Goal: Task Accomplishment & Management: Manage account settings

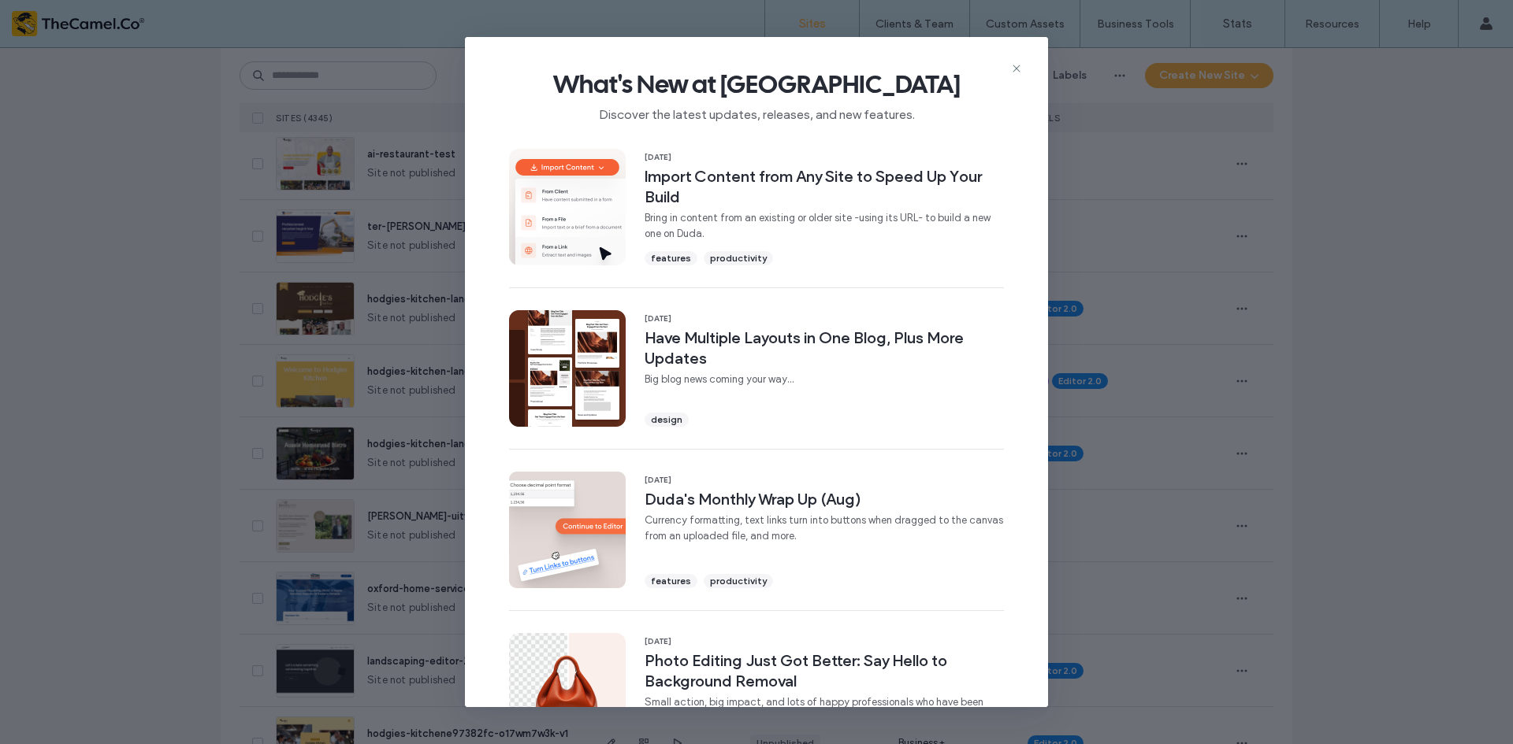
click at [1012, 73] on icon at bounding box center [1016, 68] width 13 height 13
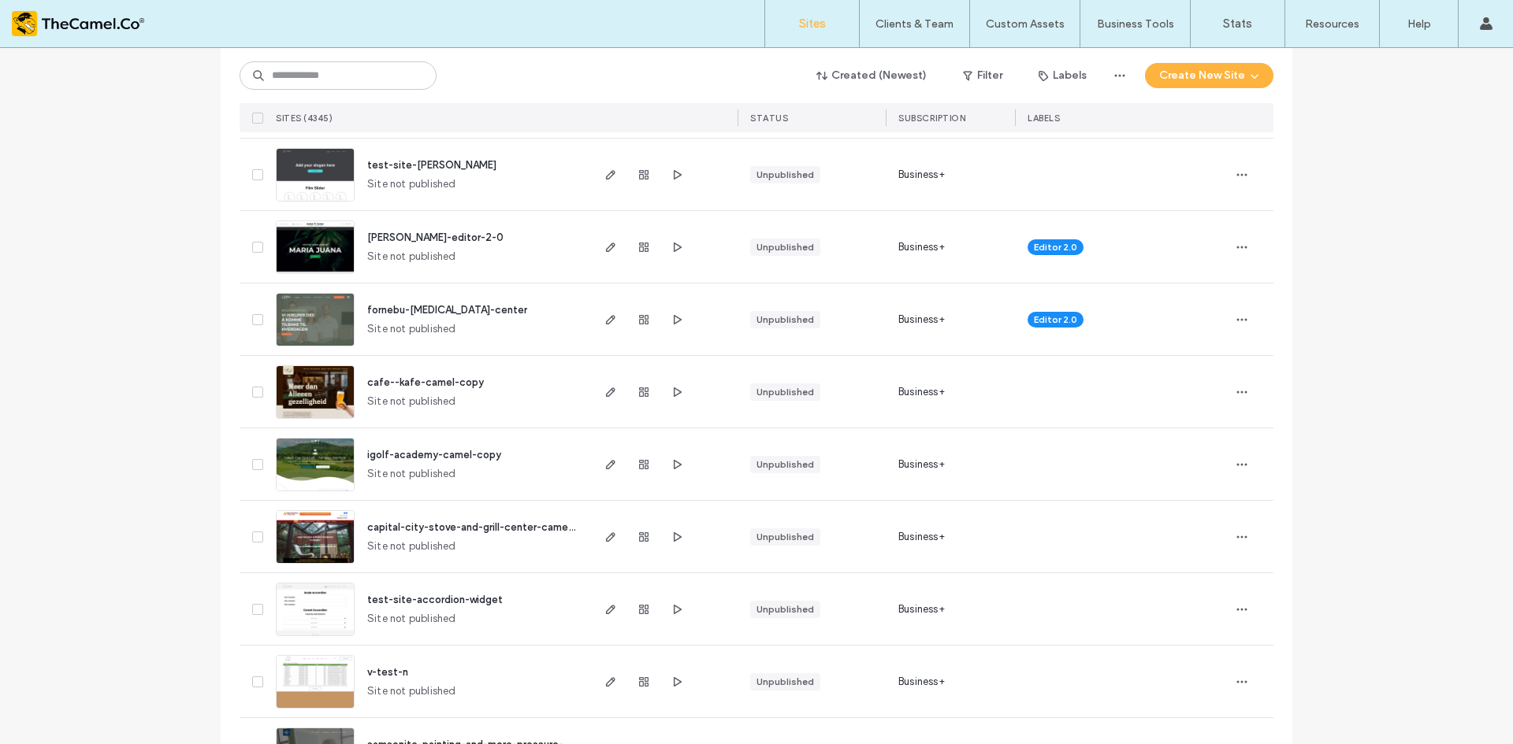
scroll to position [1418, 0]
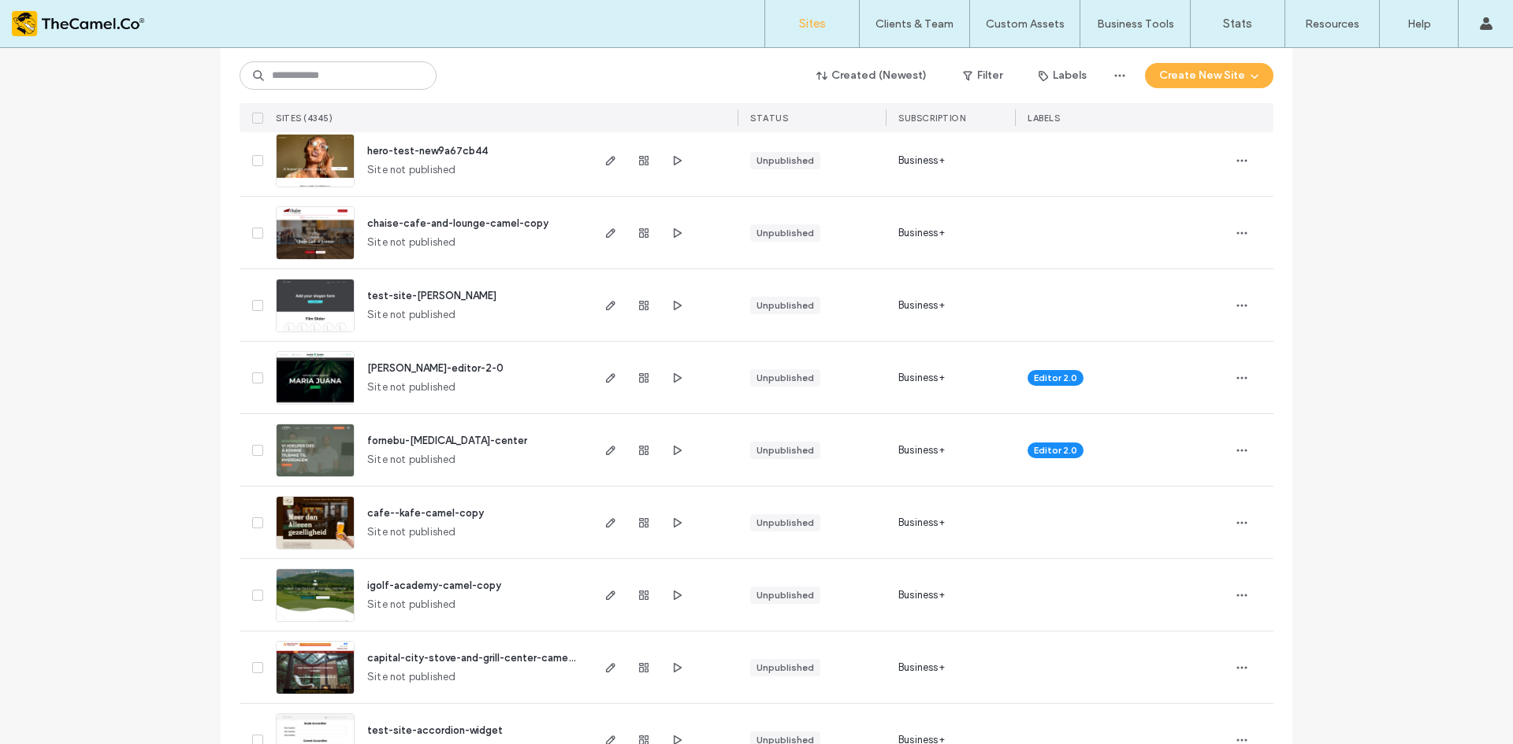
click at [410, 444] on span "fornebu-chiropractic-center" at bounding box center [447, 441] width 160 height 12
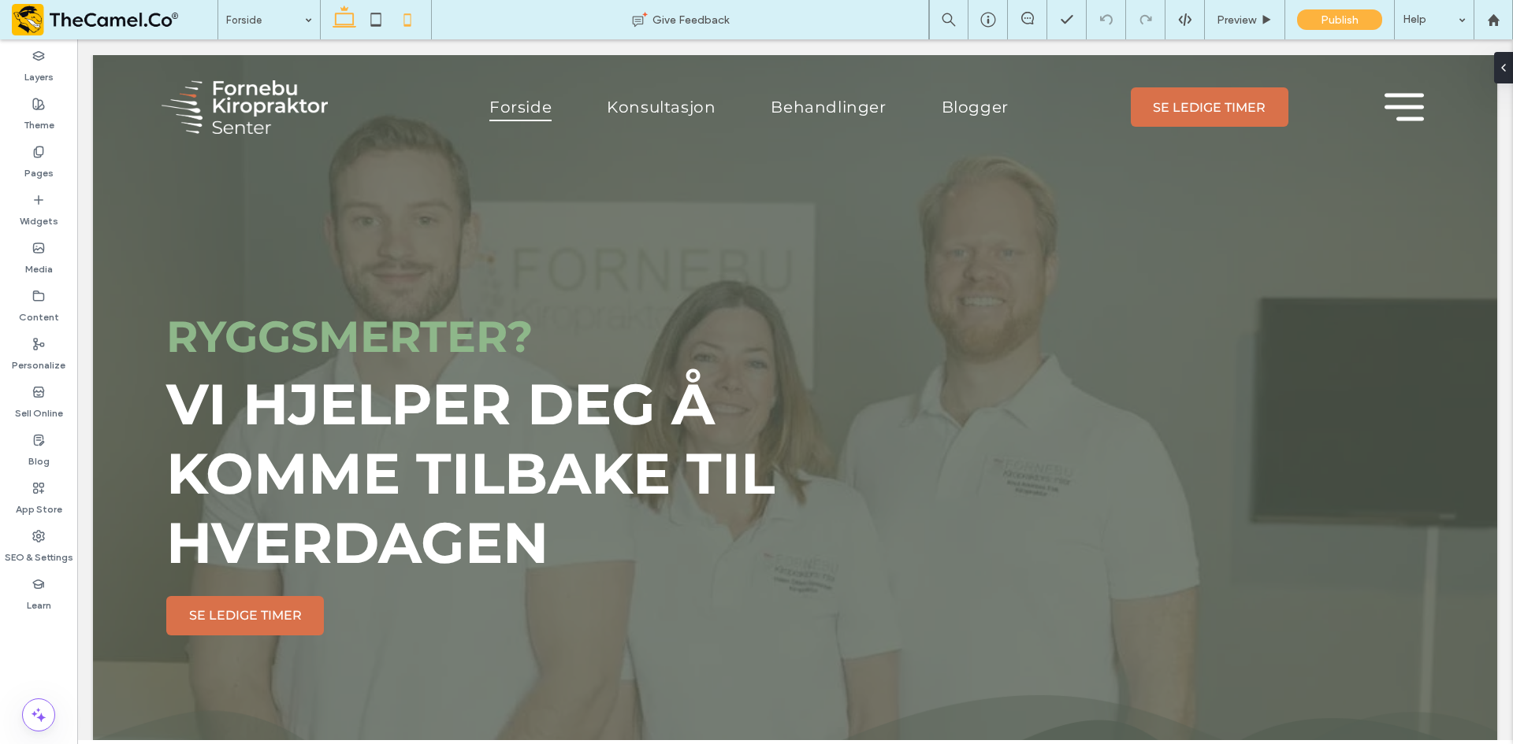
click at [399, 17] on icon at bounding box center [408, 20] width 32 height 32
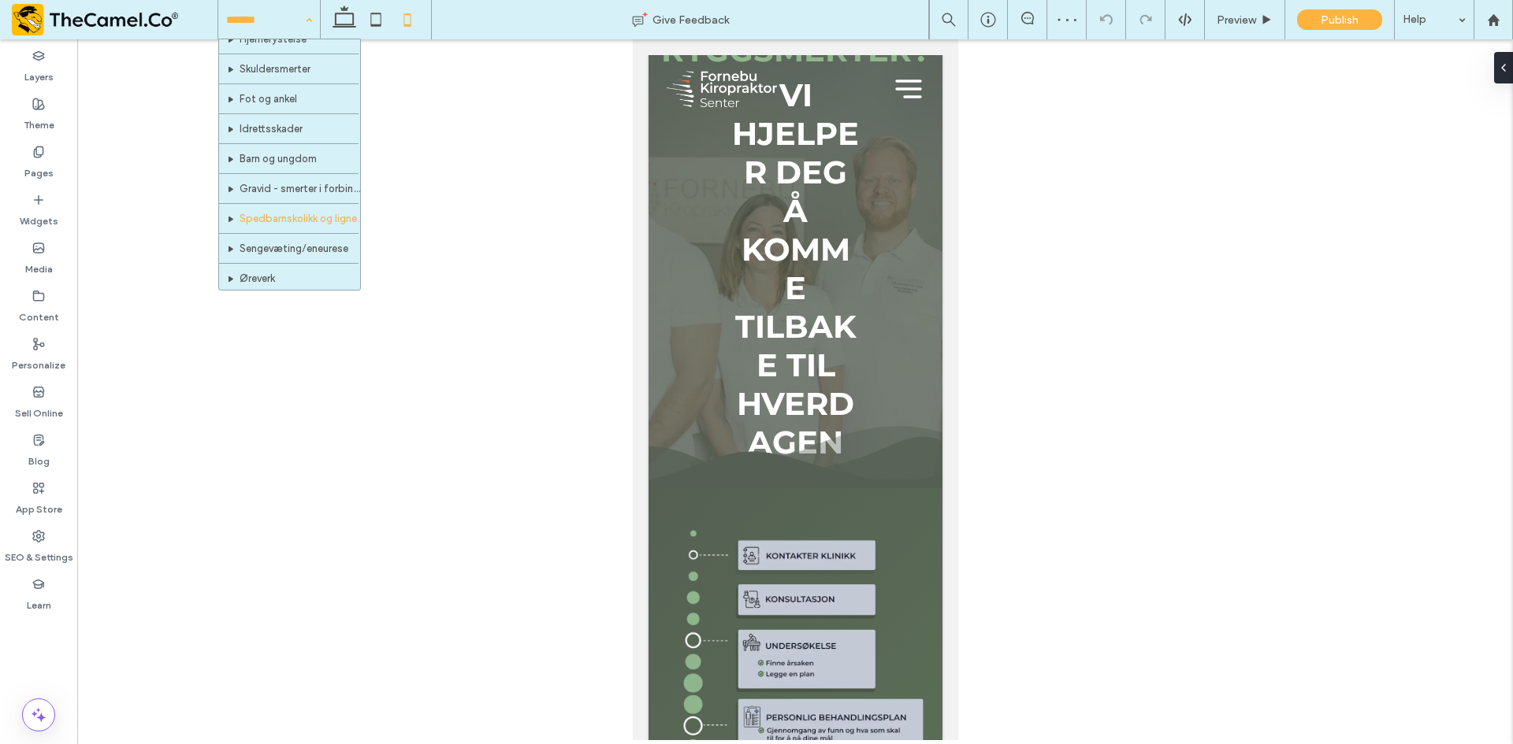
scroll to position [315, 0]
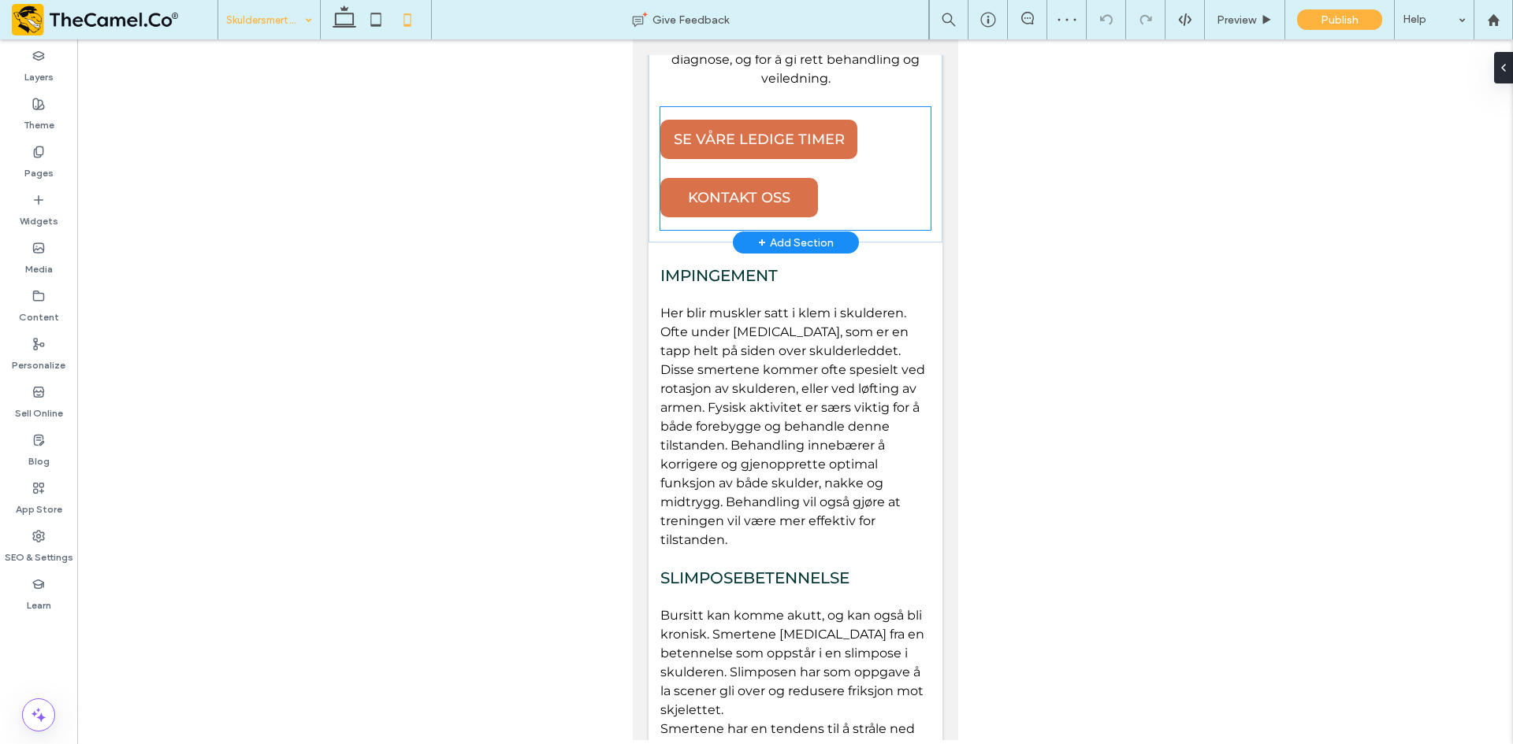
scroll to position [1103, 0]
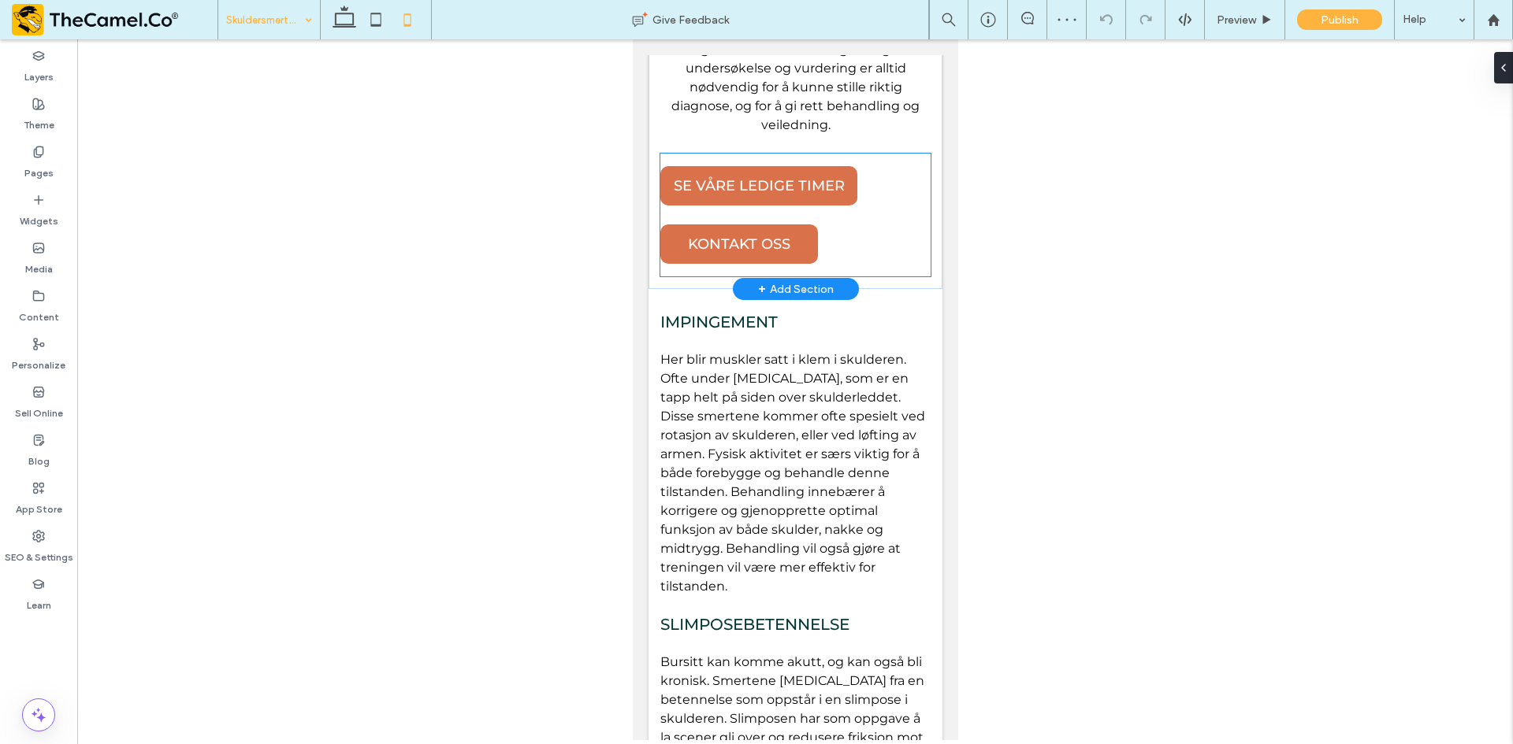
click at [885, 277] on div "SE VÅRE LEDIGE TIMER KONTAKT OSS" at bounding box center [794, 215] width 270 height 123
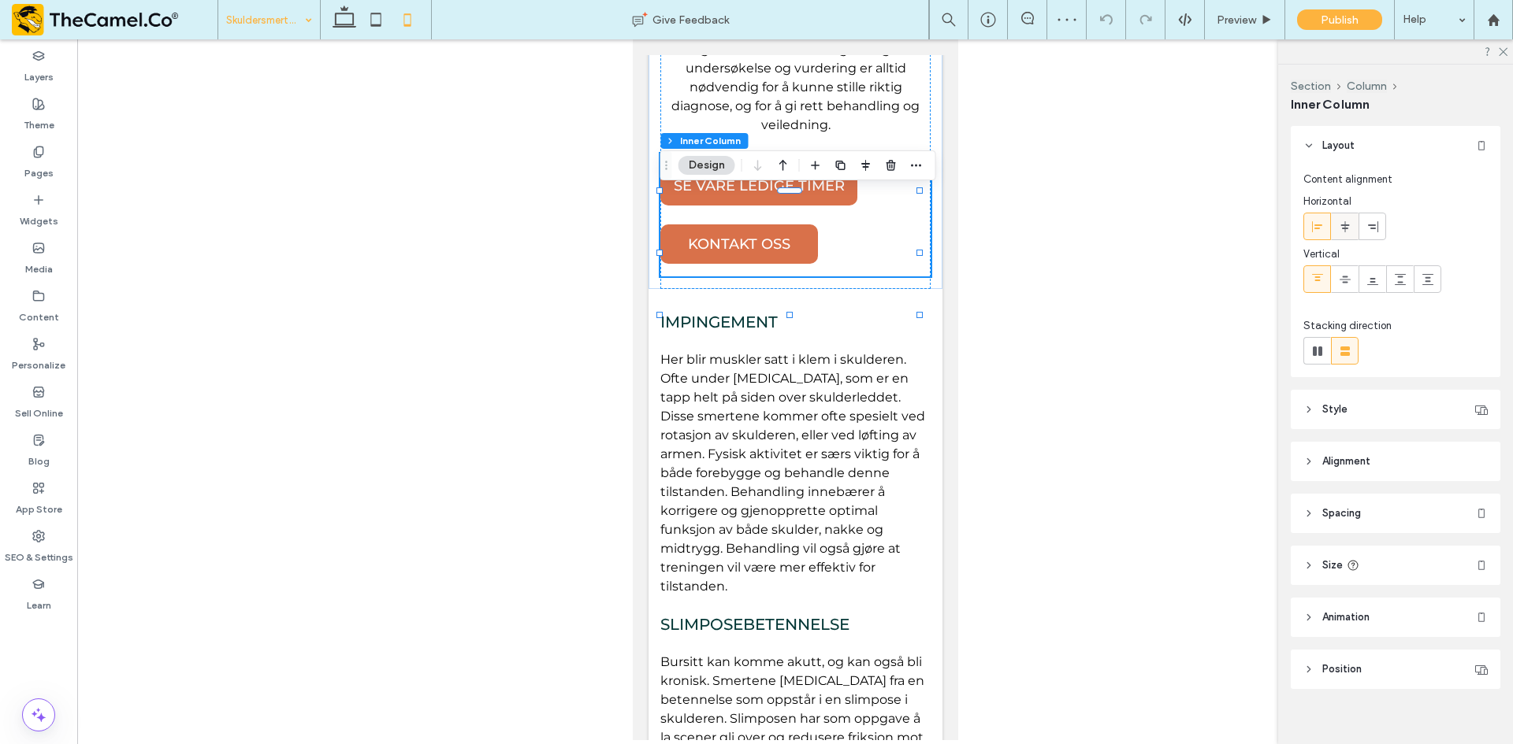
click at [1344, 228] on use at bounding box center [1344, 226] width 9 height 11
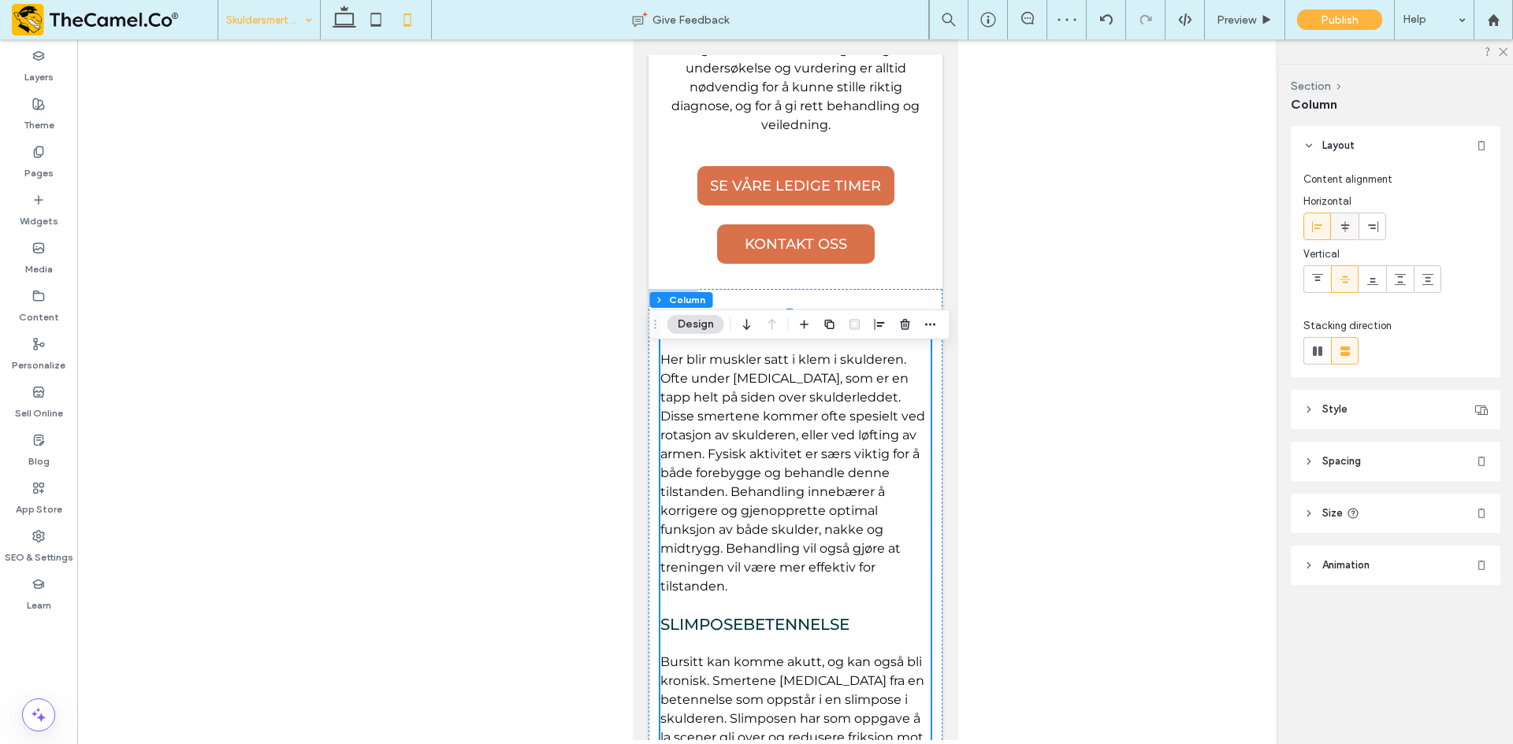
click at [1343, 223] on icon at bounding box center [1345, 227] width 13 height 13
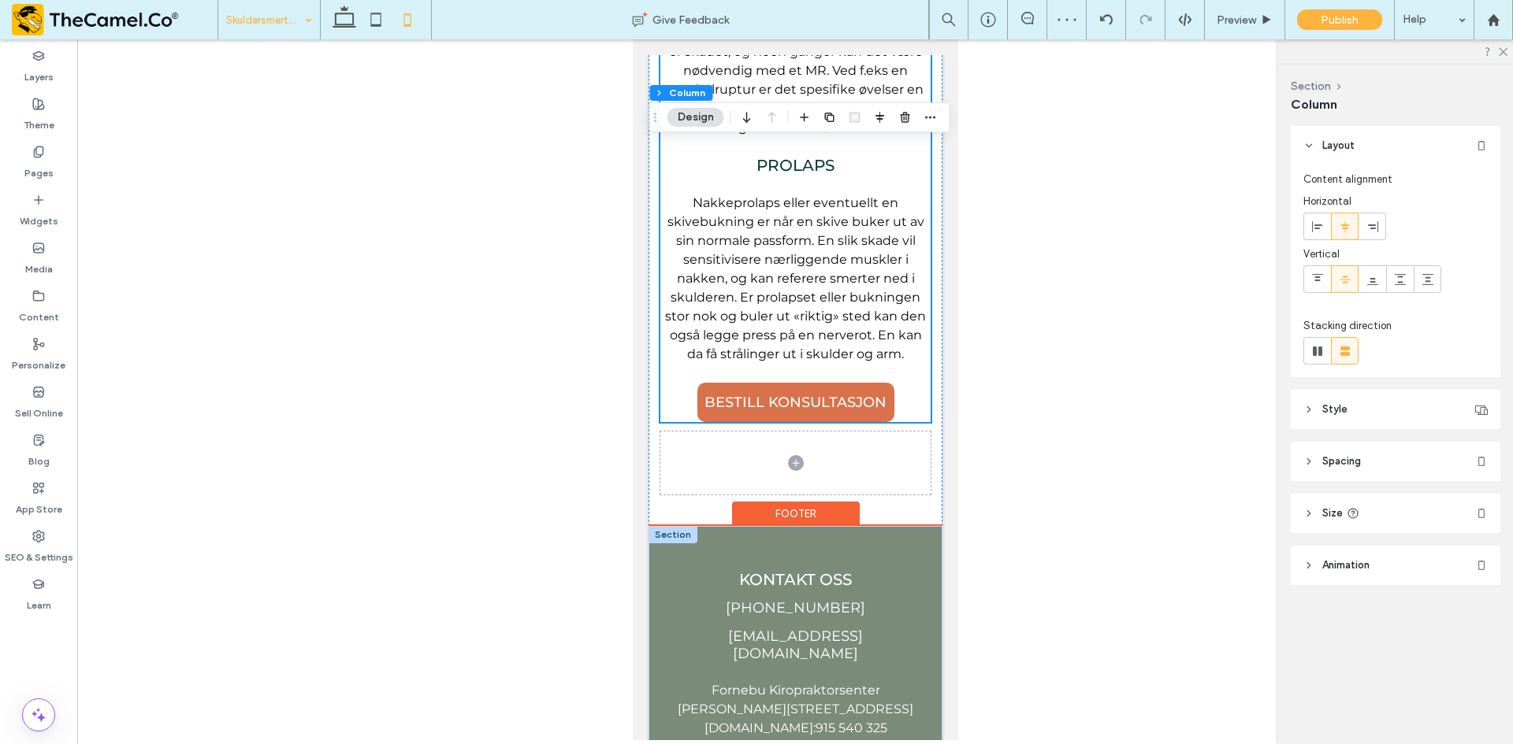
scroll to position [2521, 0]
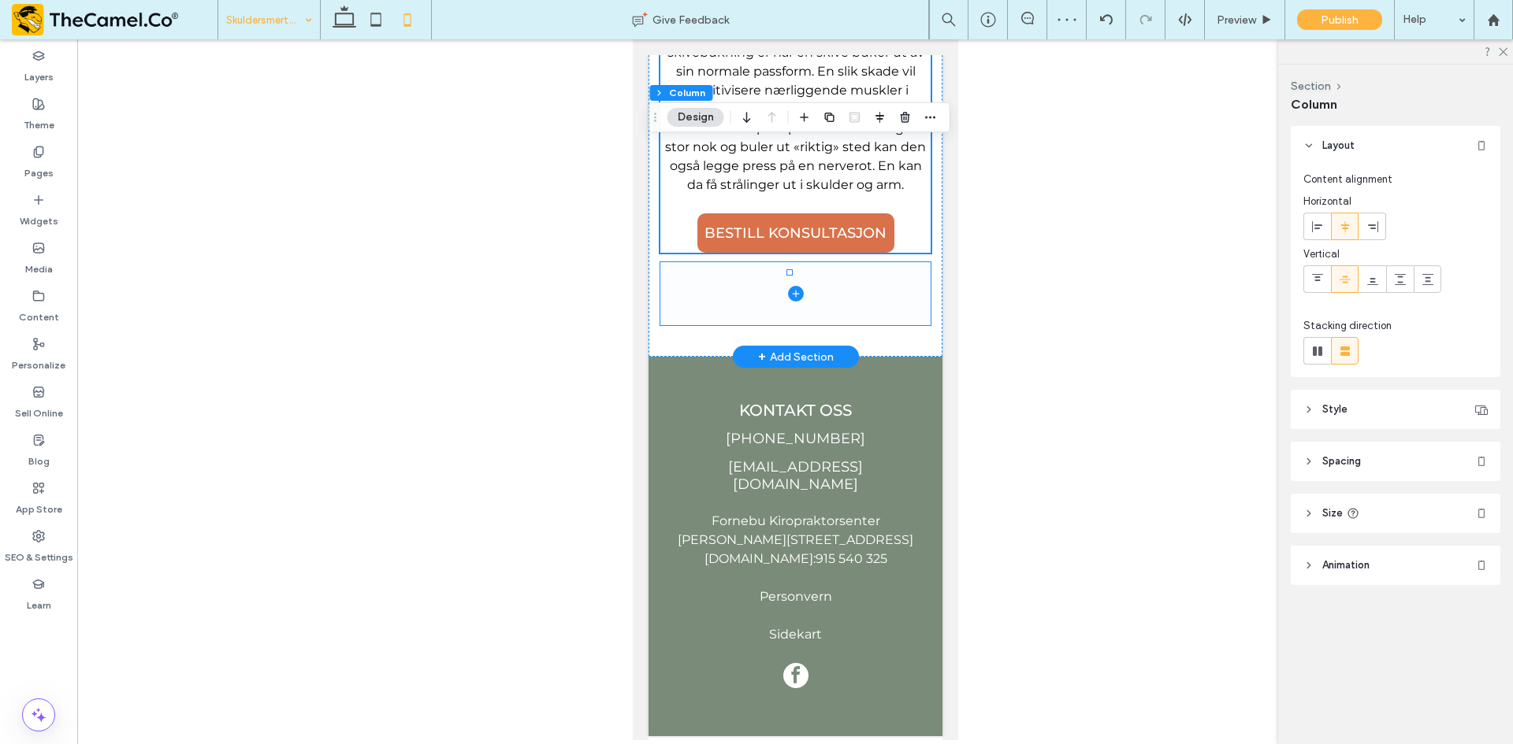
click at [874, 325] on span at bounding box center [794, 293] width 270 height 63
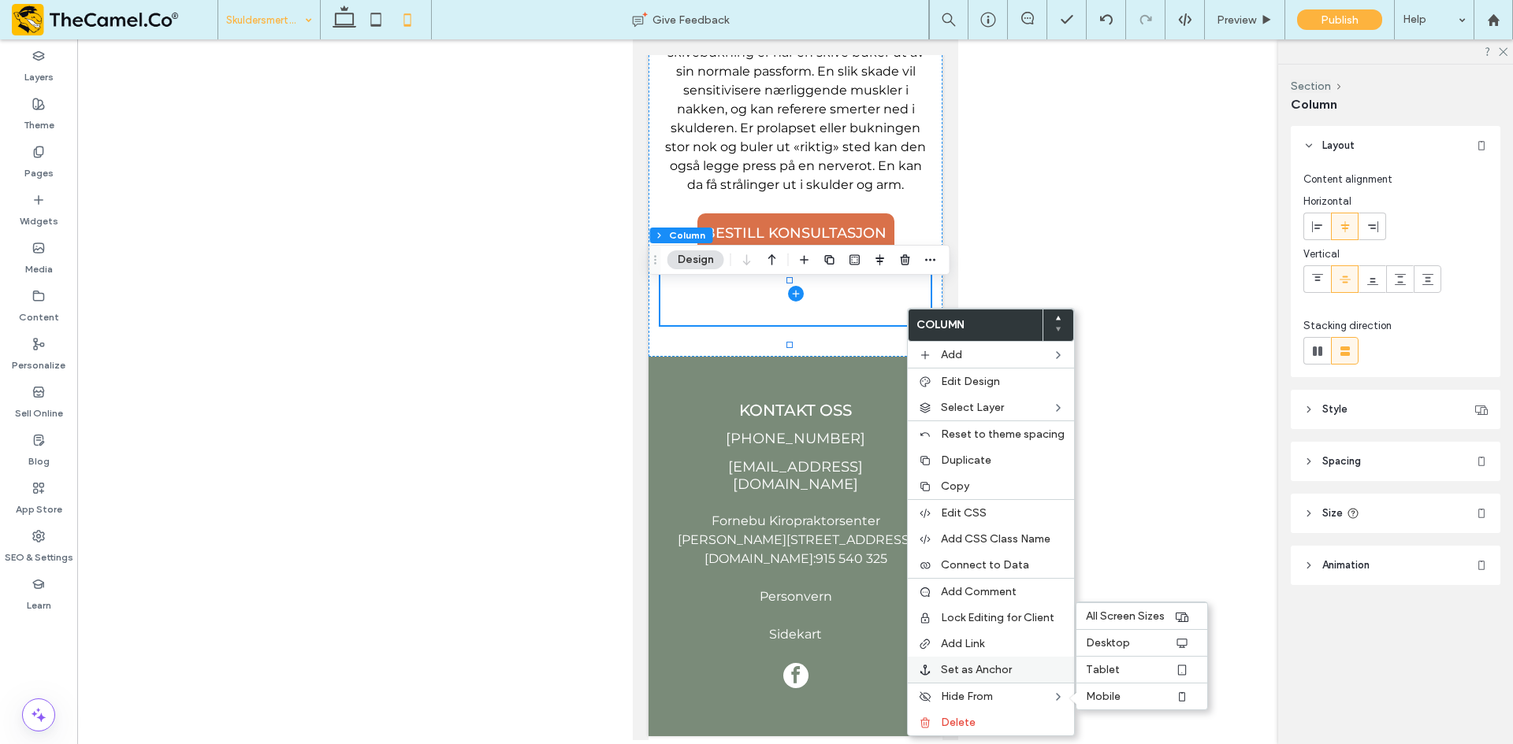
click at [1100, 696] on span "Mobile" at bounding box center [1103, 696] width 35 height 13
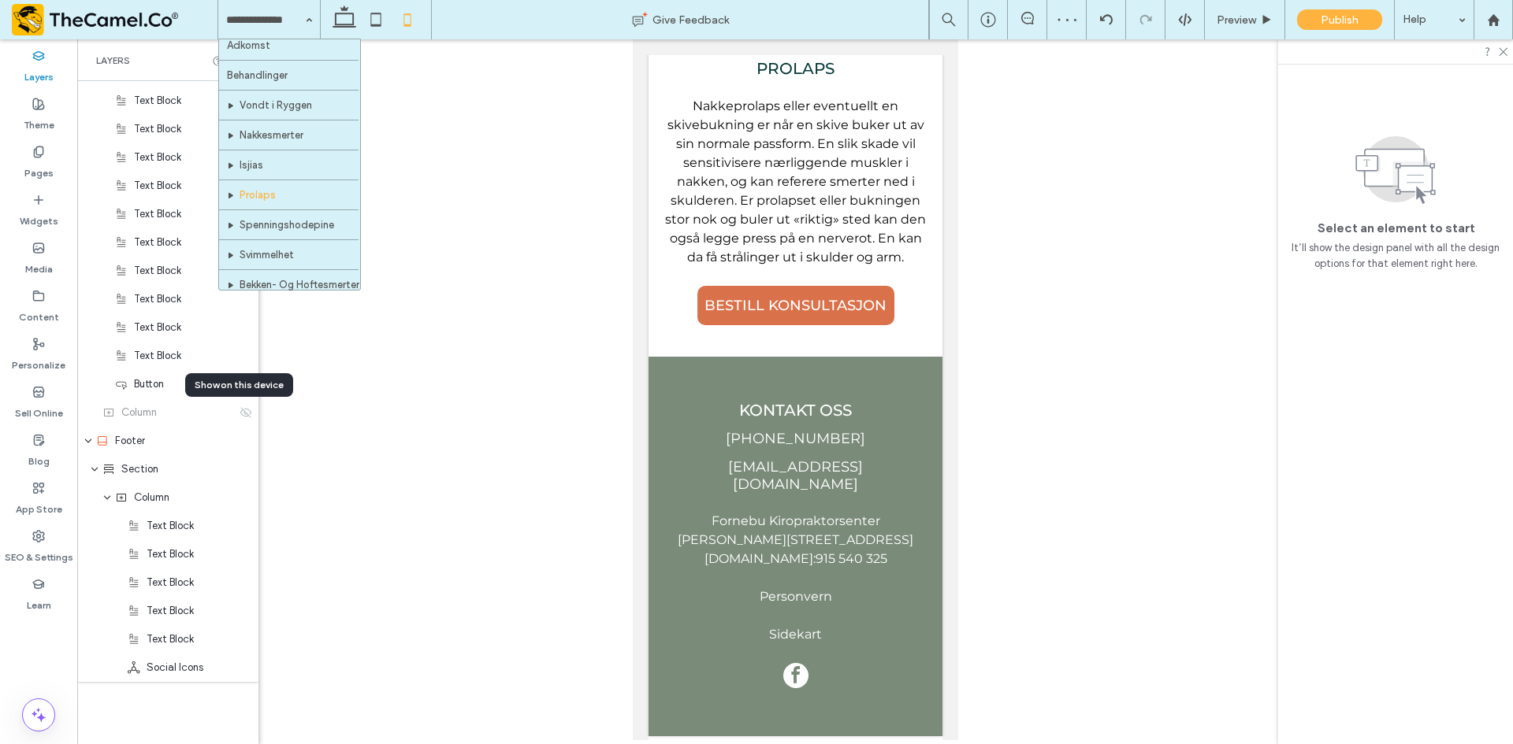
scroll to position [236, 0]
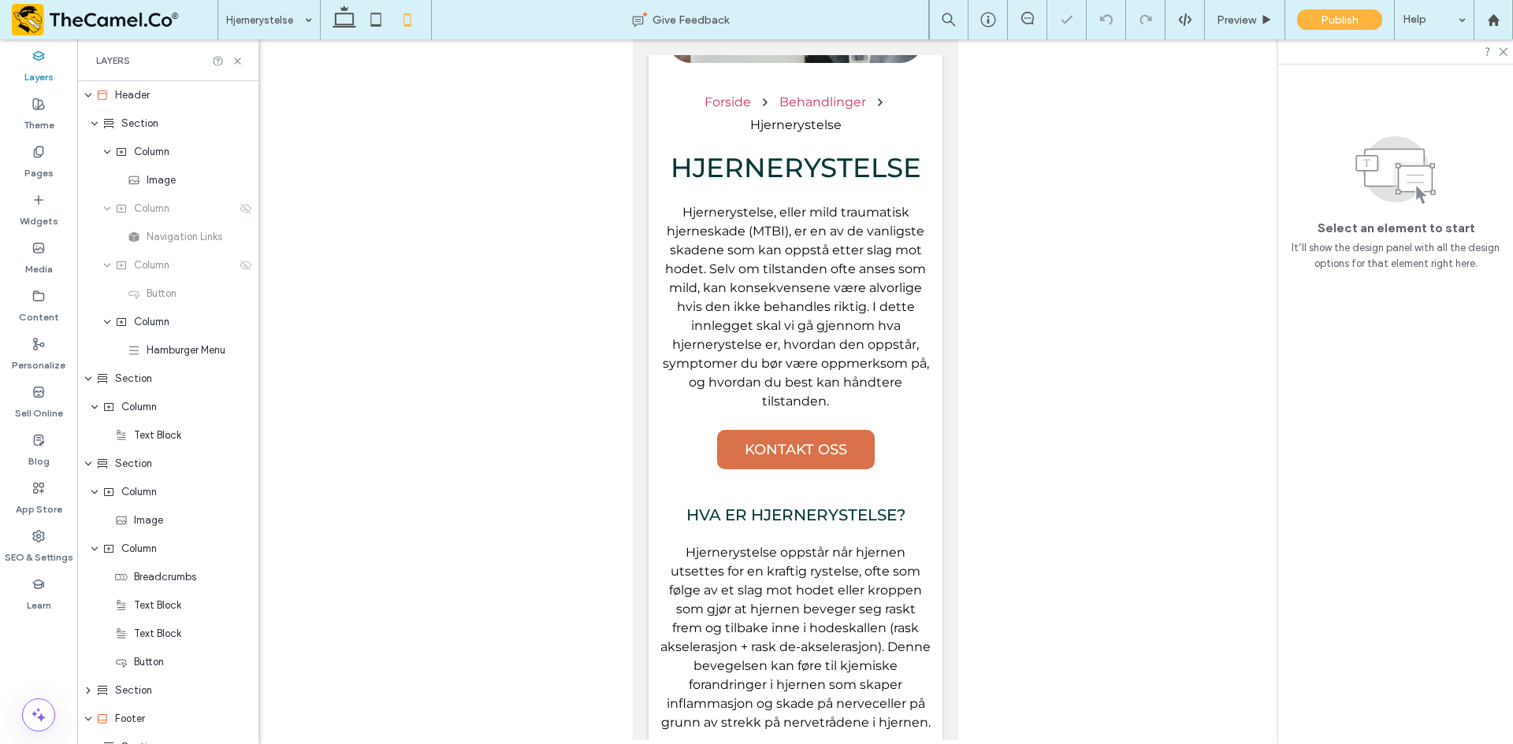
scroll to position [394, 0]
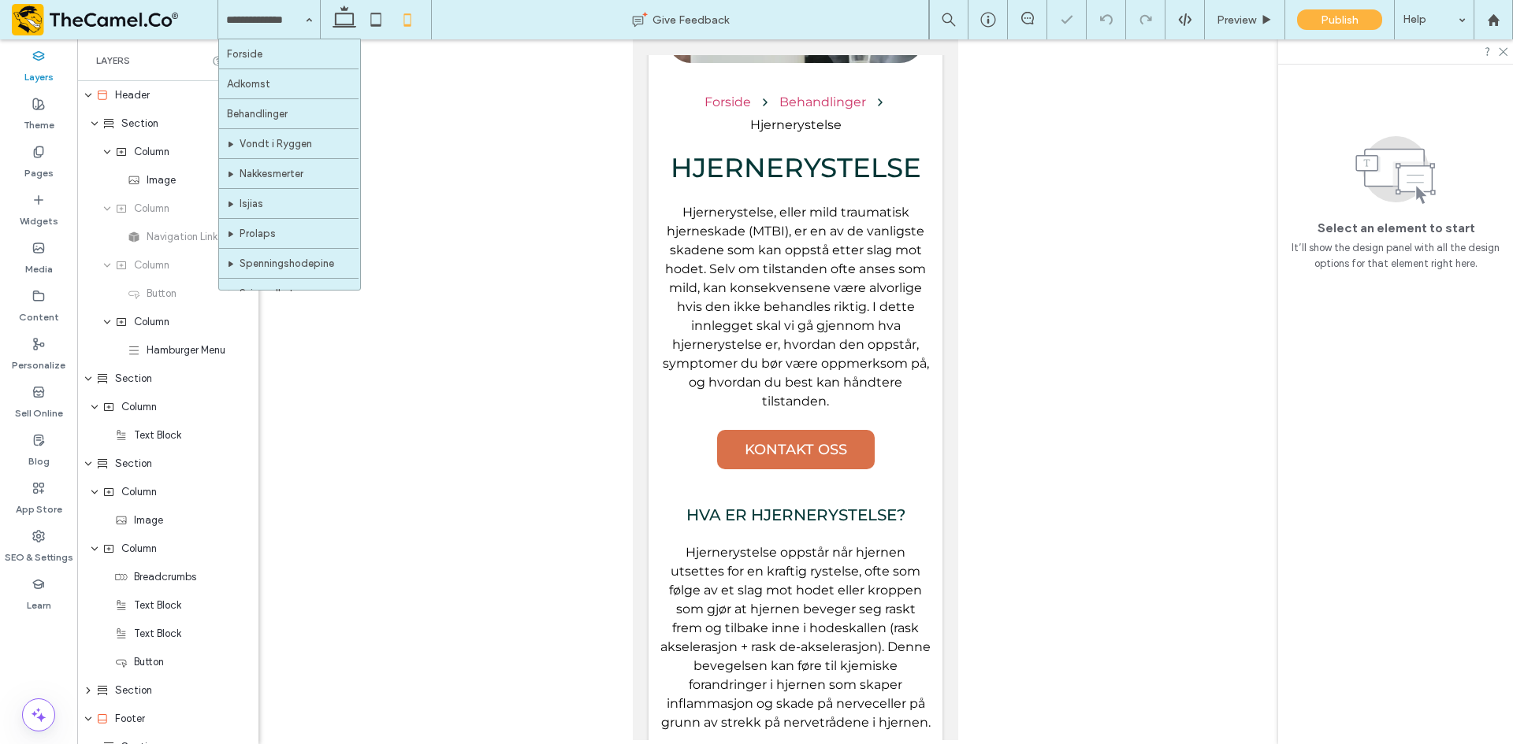
click at [287, 28] on input at bounding box center [265, 19] width 78 height 39
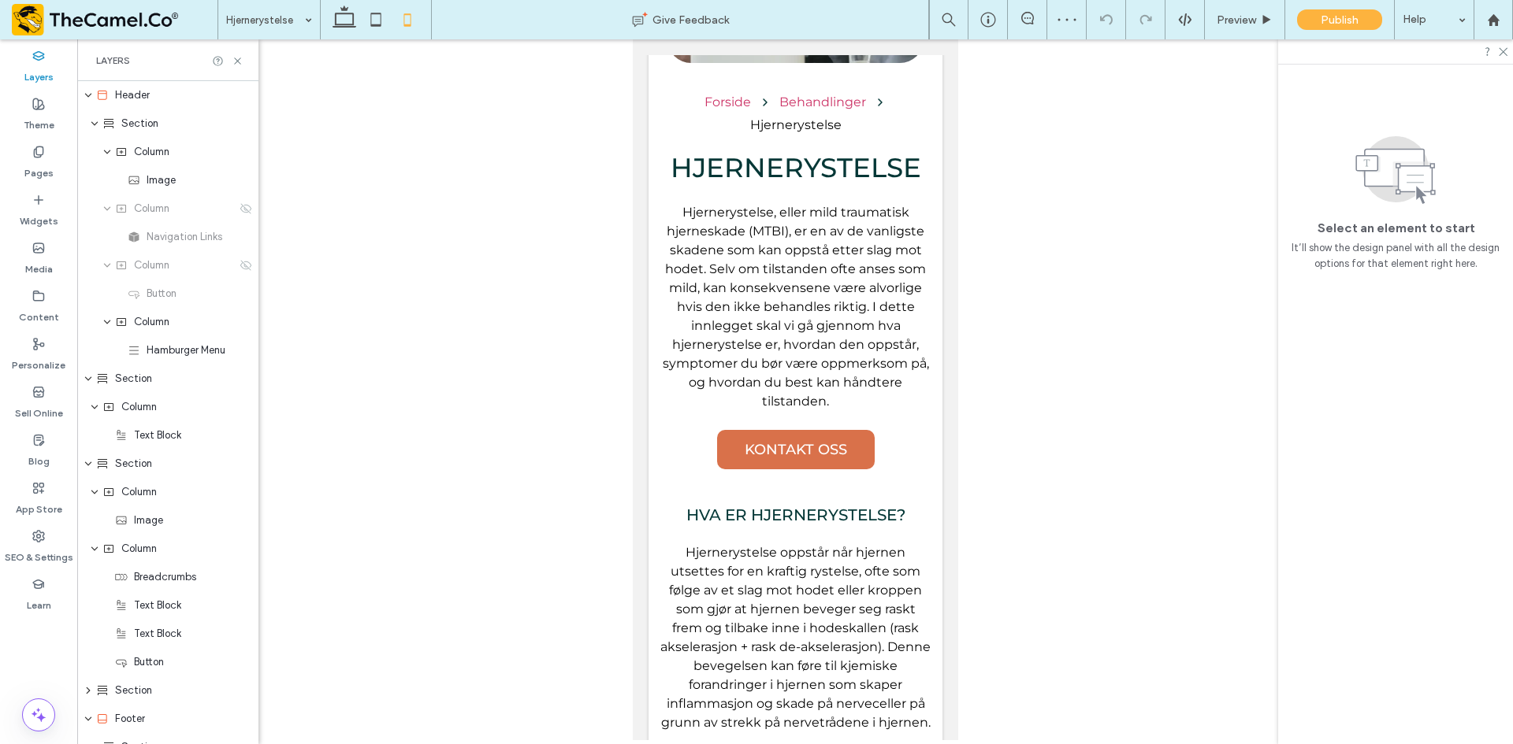
click at [35, 70] on label "Layers" at bounding box center [38, 73] width 29 height 22
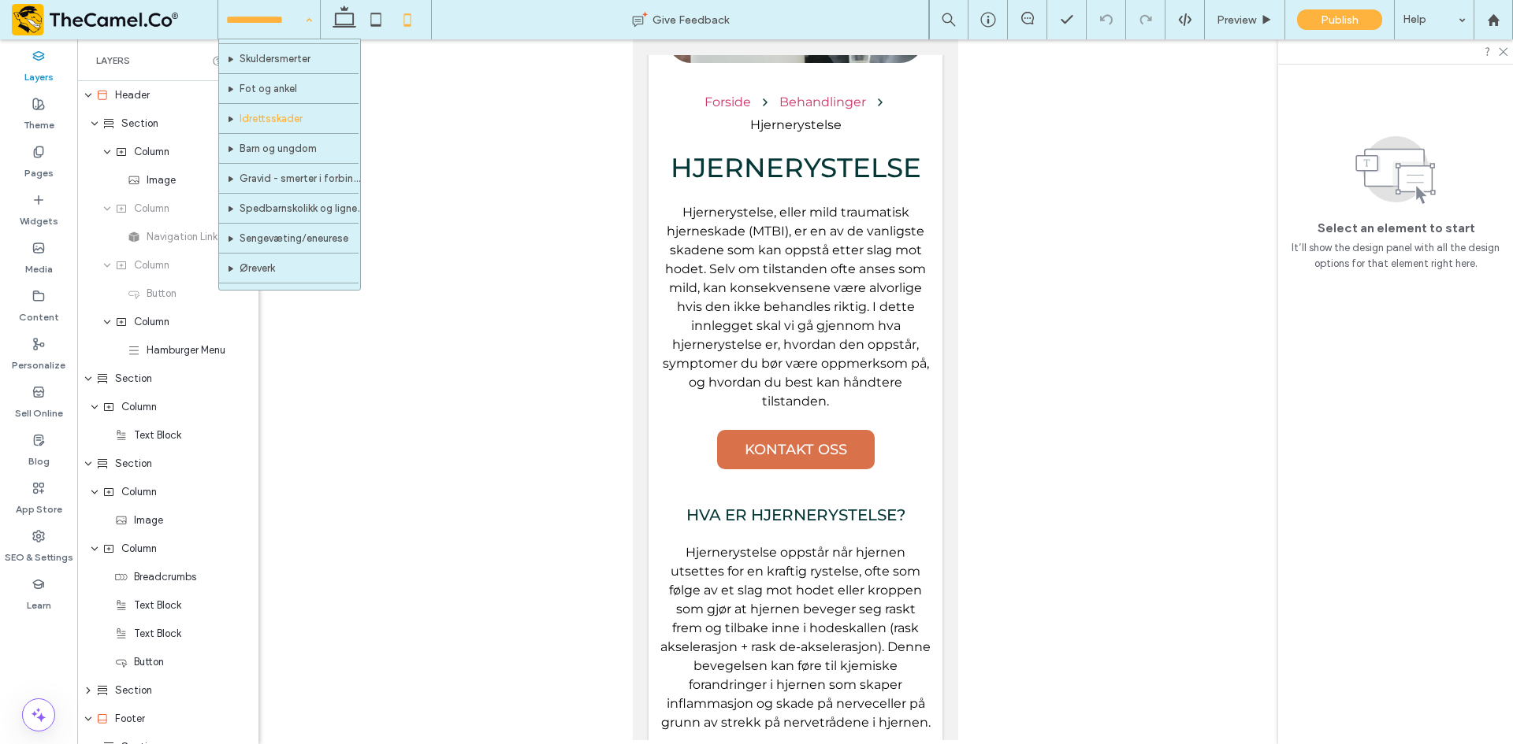
scroll to position [315, 0]
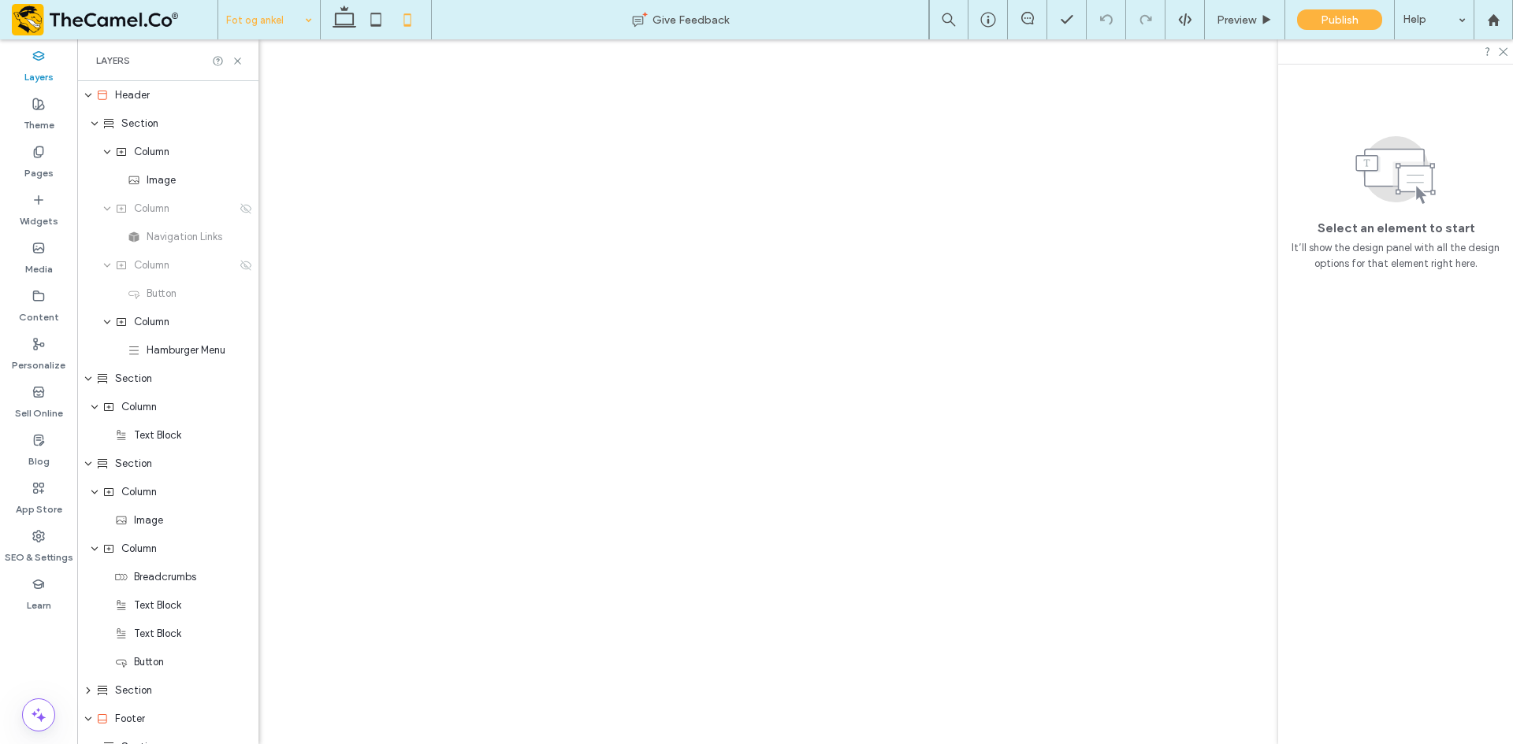
click at [238, 65] on div "Fot og ankel Give Feedback Preview Publish Help Design Panel Site Comments Team…" at bounding box center [756, 372] width 1513 height 744
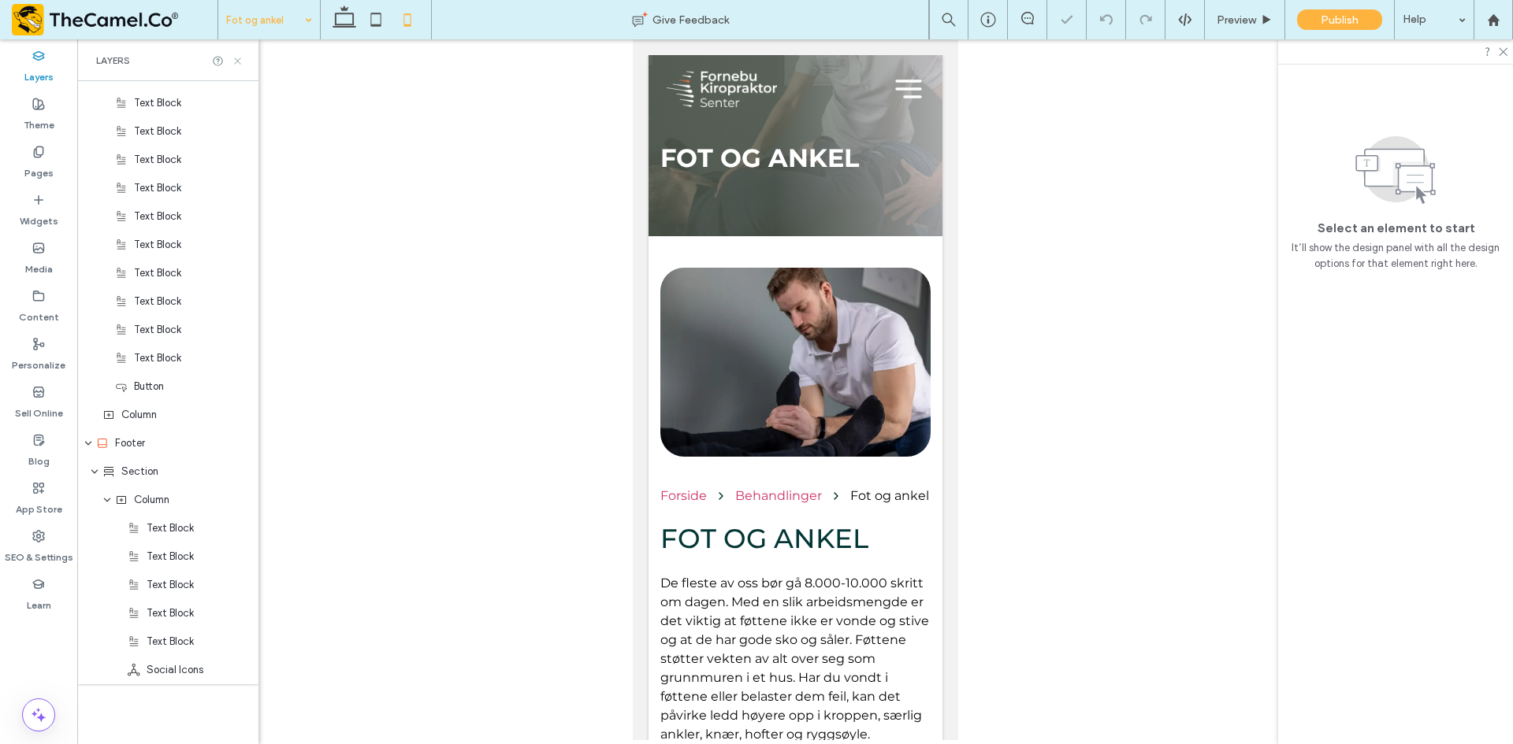
scroll to position [760, 0]
click at [239, 60] on use at bounding box center [237, 61] width 6 height 6
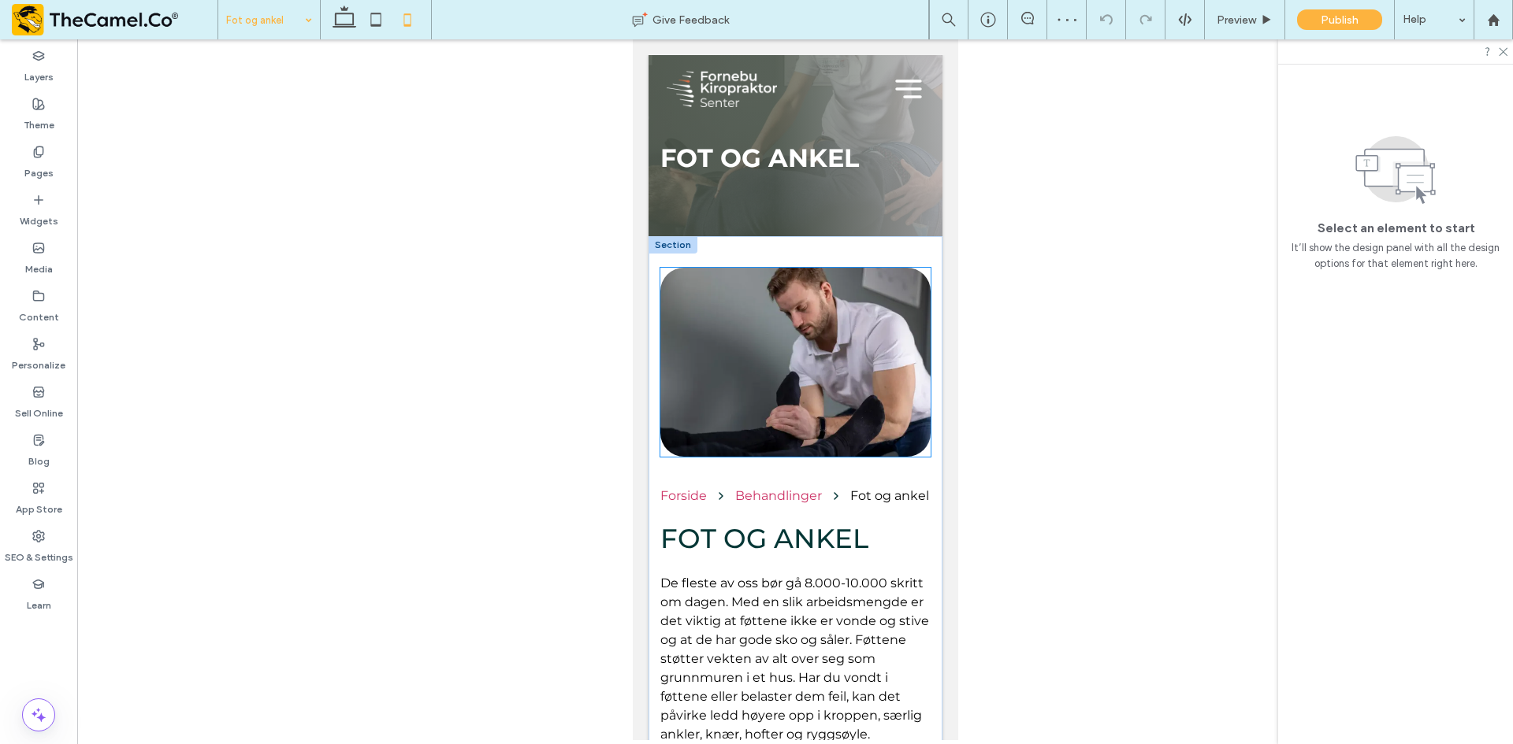
click at [767, 306] on img at bounding box center [794, 362] width 270 height 189
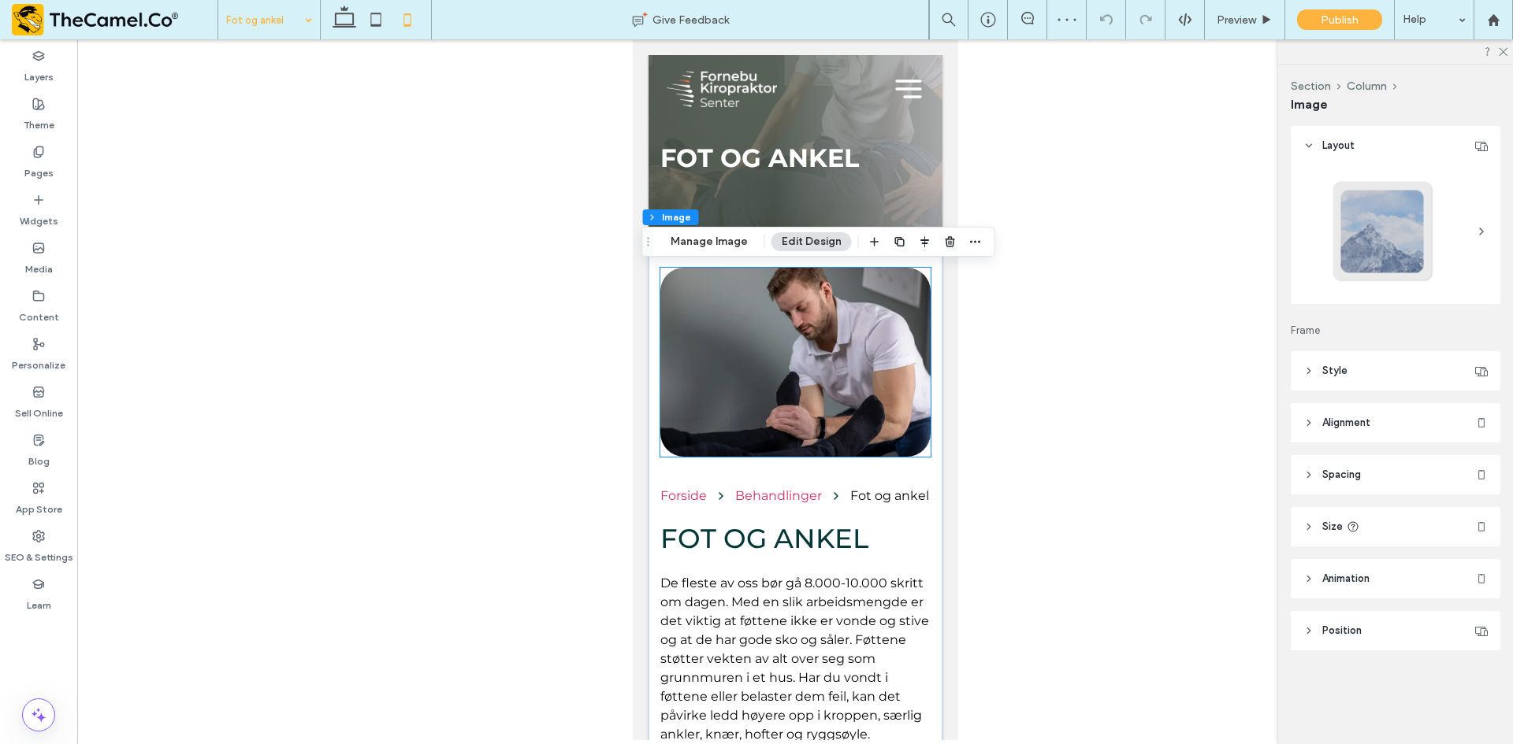
type input "**"
click at [1342, 369] on span "Style" at bounding box center [1334, 371] width 25 height 16
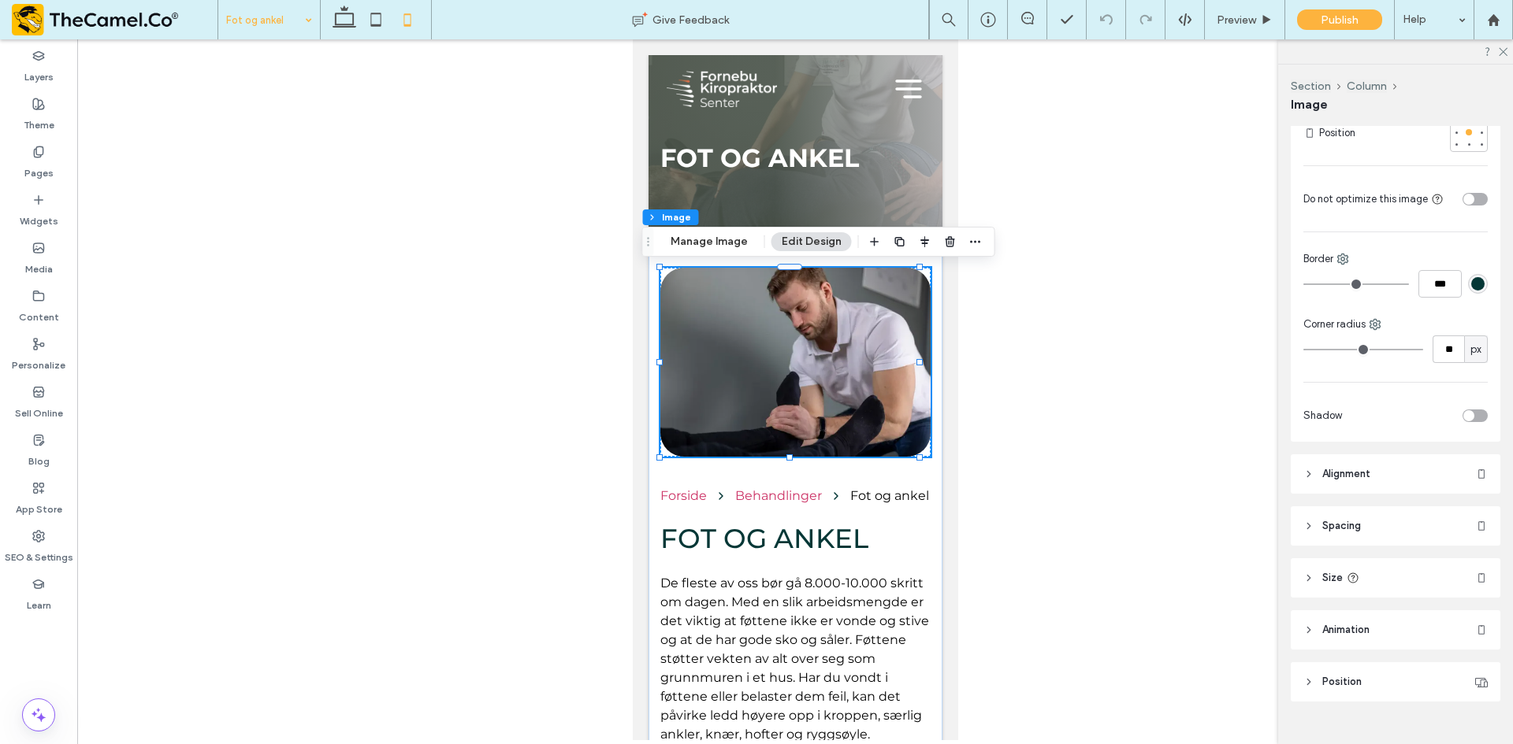
scroll to position [394, 0]
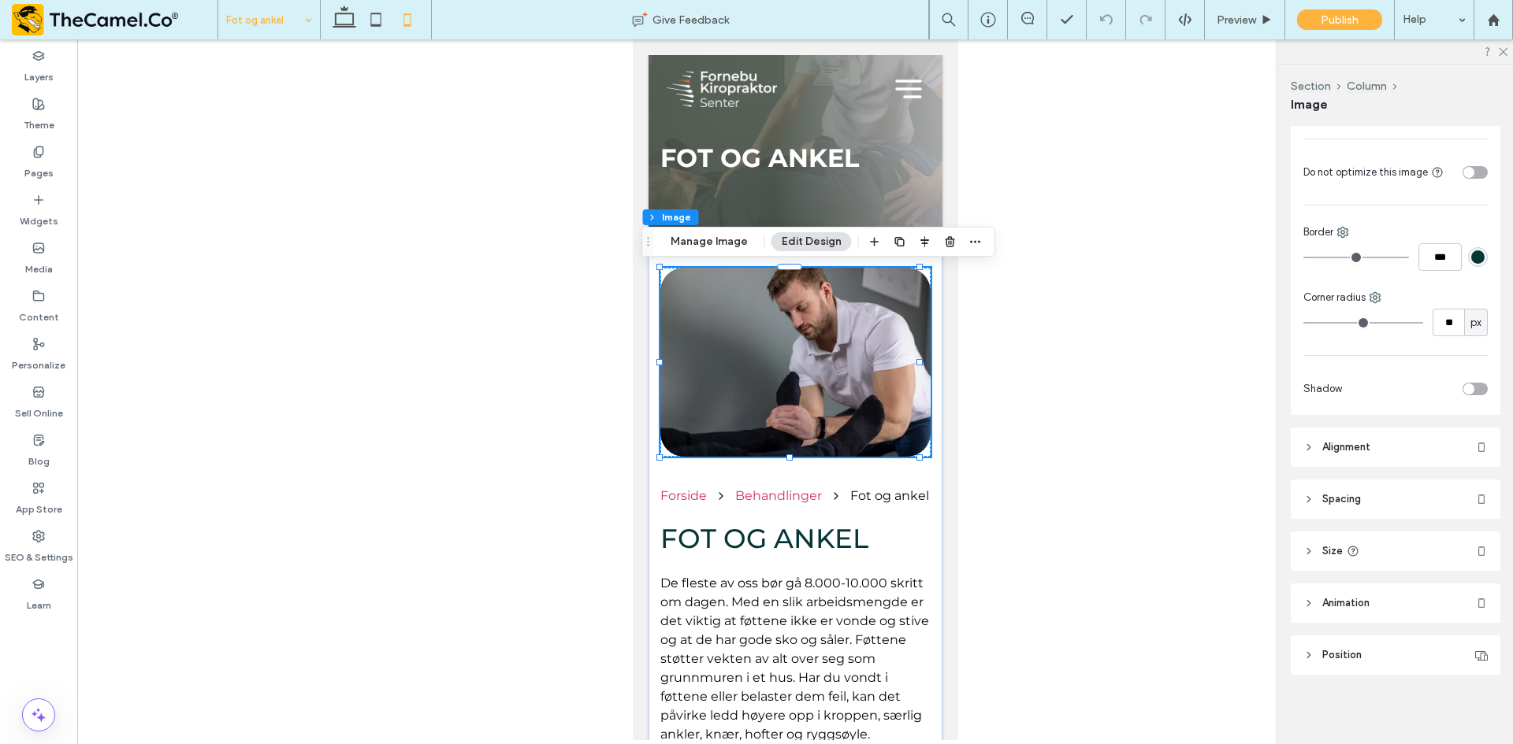
click at [1336, 548] on span "Size" at bounding box center [1332, 552] width 20 height 16
click at [1476, 633] on div "%" at bounding box center [1476, 638] width 24 height 28
click at [1479, 496] on div "px % vh vw A" at bounding box center [1468, 554] width 24 height 139
click at [1462, 496] on span "px" at bounding box center [1467, 500] width 11 height 16
type input "***"
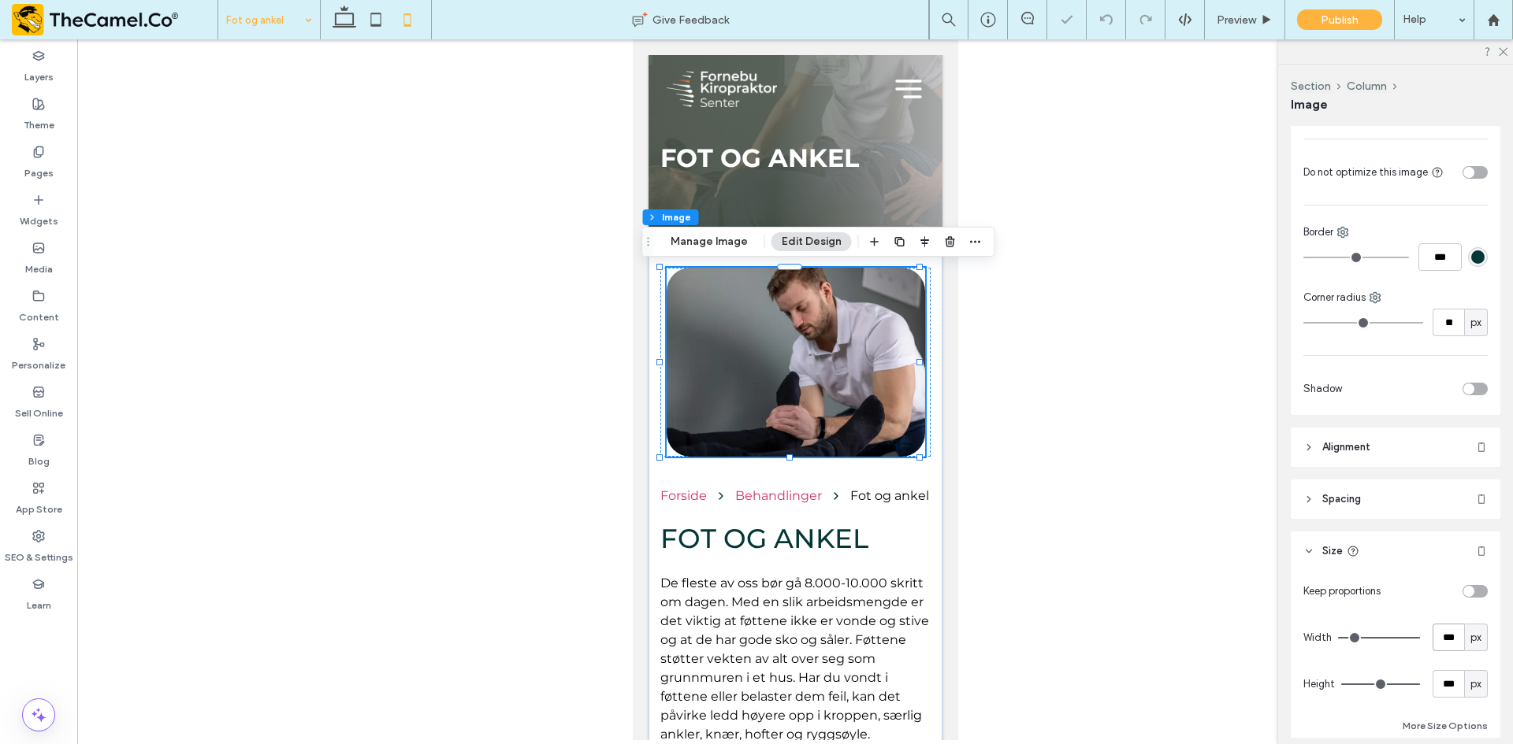
click at [1445, 632] on input "***" at bounding box center [1448, 638] width 32 height 28
type input "***"
click at [850, 503] on nav "Forside Behandlinger Fot og ankel" at bounding box center [794, 495] width 270 height 15
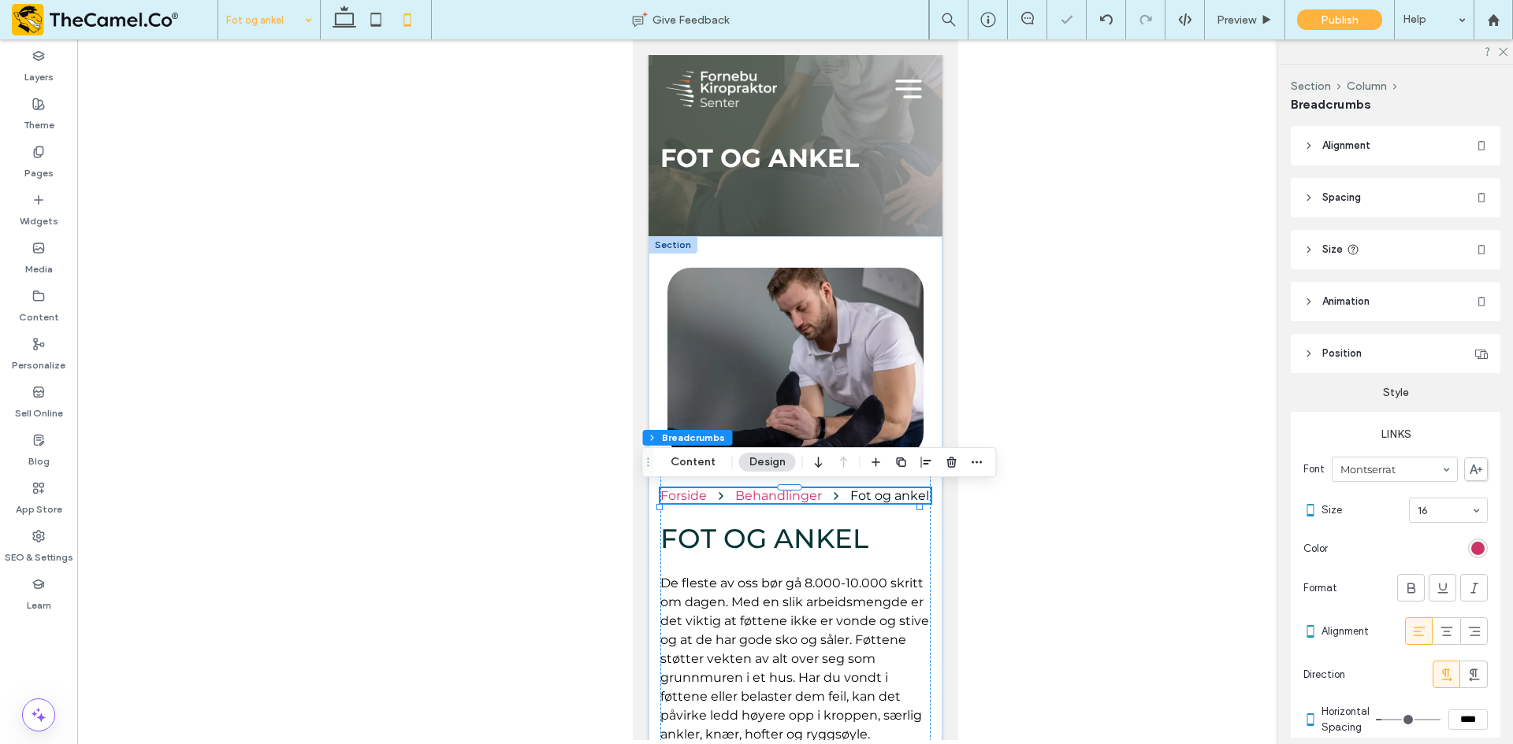
click at [1439, 636] on icon at bounding box center [1447, 632] width 16 height 16
click at [846, 597] on p "De fleste av oss bør gå 8.000-10.000 skritt om dagen. Med en slik arbeidsmengde…" at bounding box center [794, 659] width 270 height 170
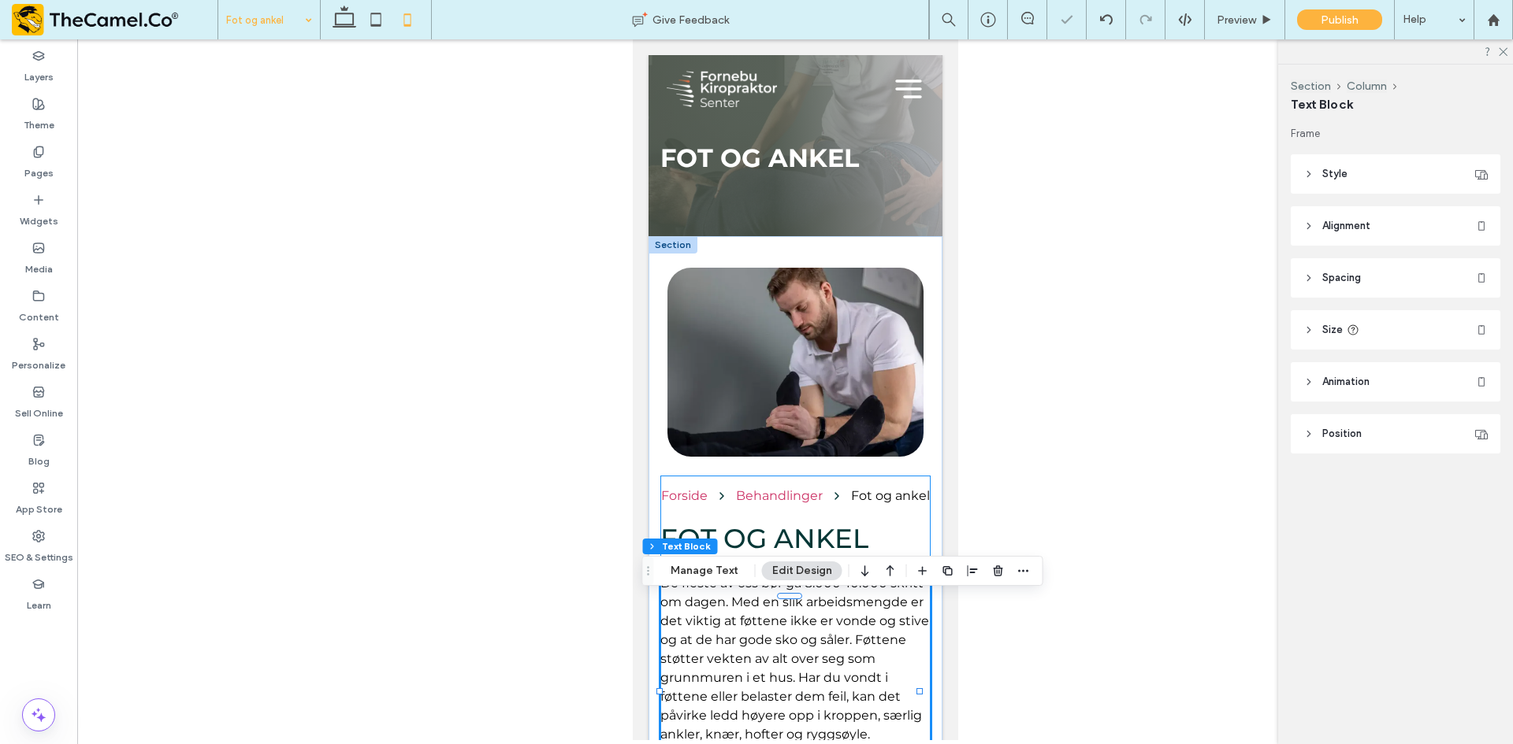
click at [846, 592] on div "Forside Behandlinger Fot og ankel FOT OG ANKEL De fleste av oss bør gå 8.000-10…" at bounding box center [794, 687] width 270 height 423
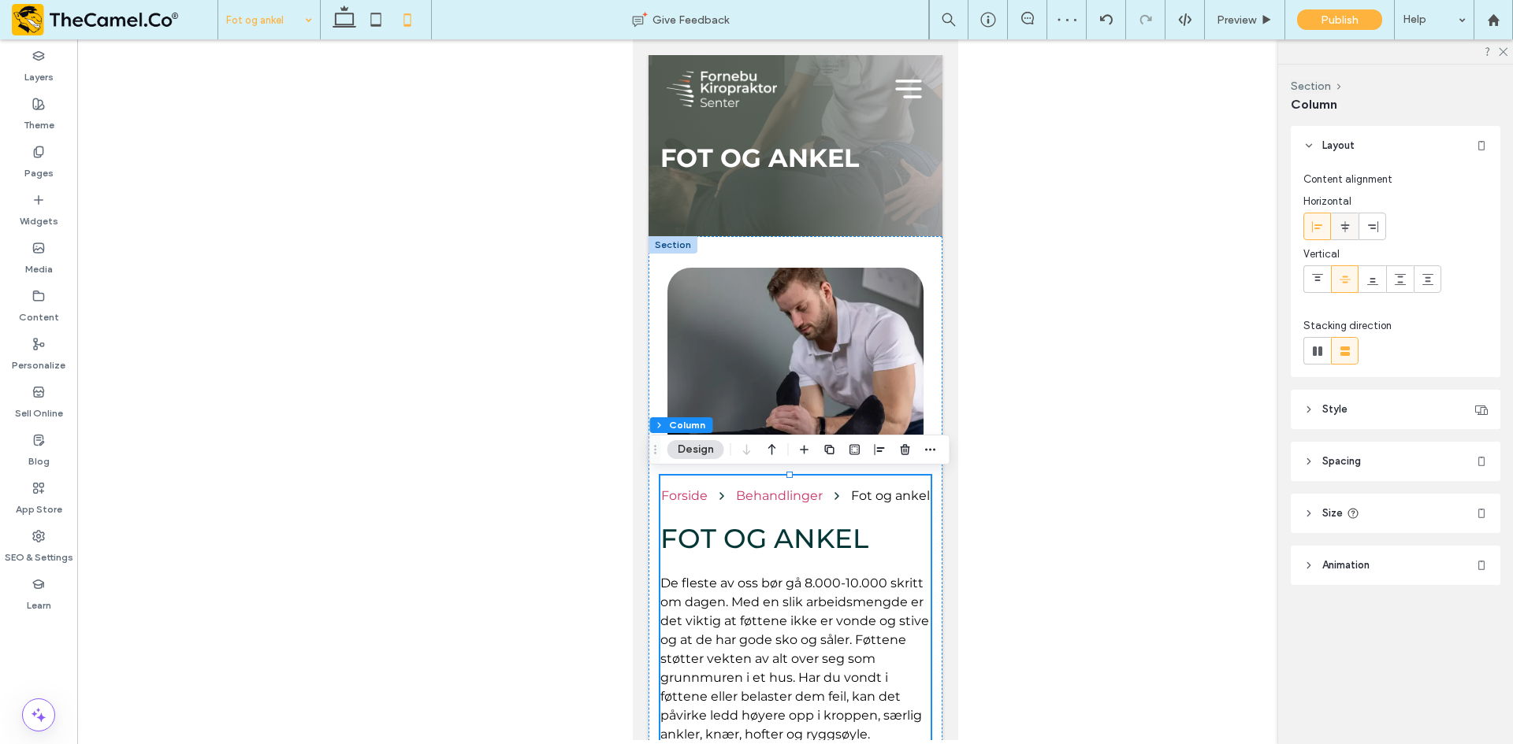
click at [1346, 221] on icon at bounding box center [1345, 227] width 13 height 13
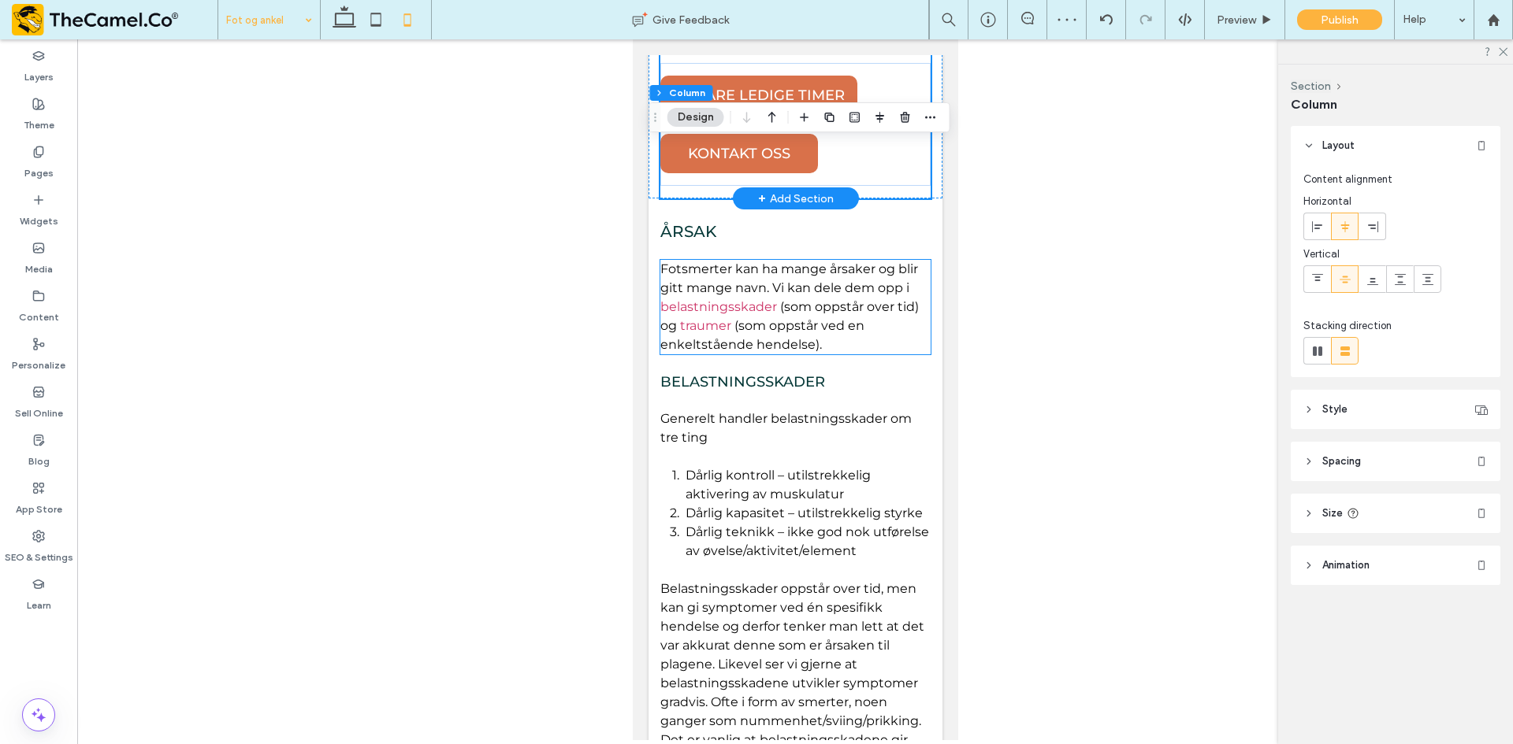
scroll to position [551, 0]
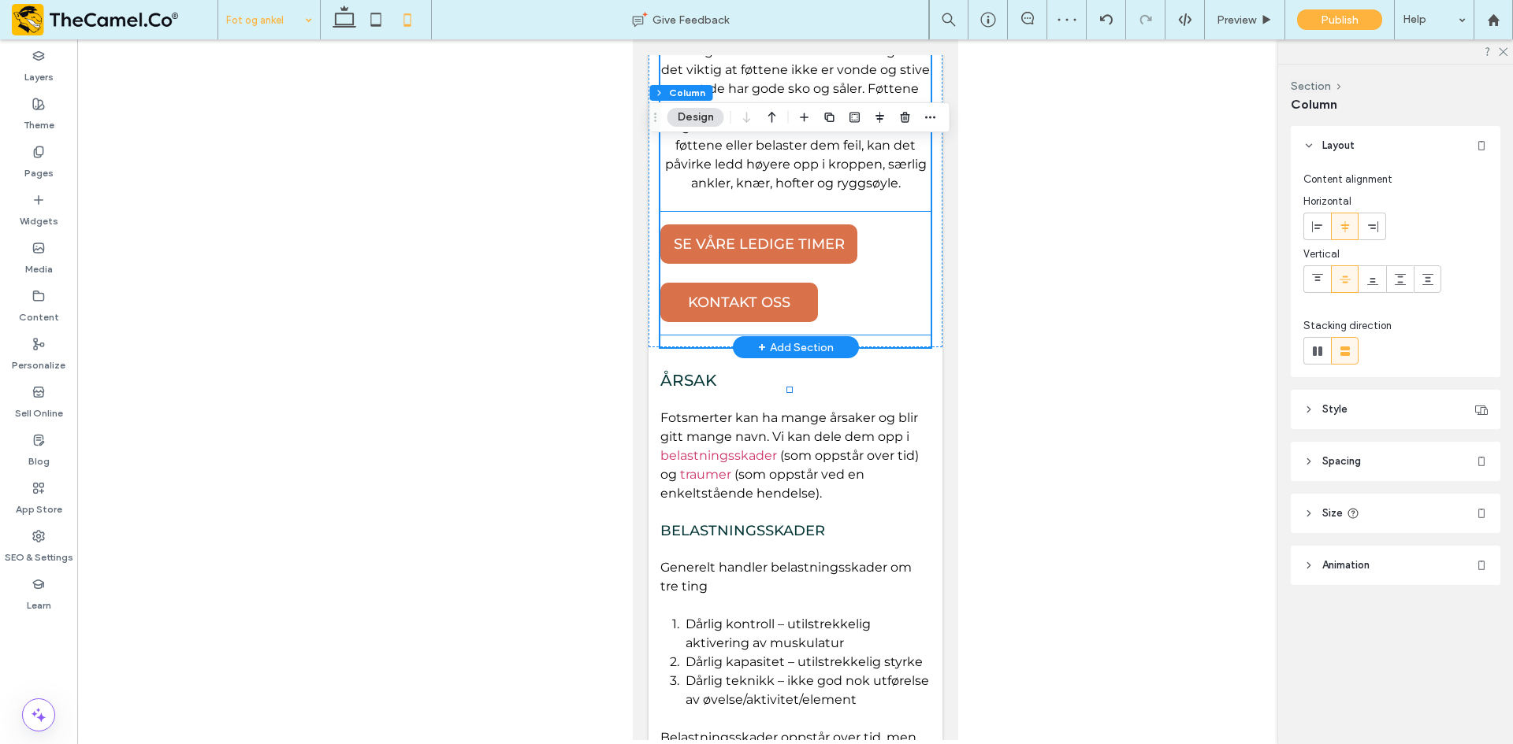
click at [867, 335] on div "SE VÅRE LEDIGE TIMER KONTAKT OSS" at bounding box center [794, 273] width 270 height 123
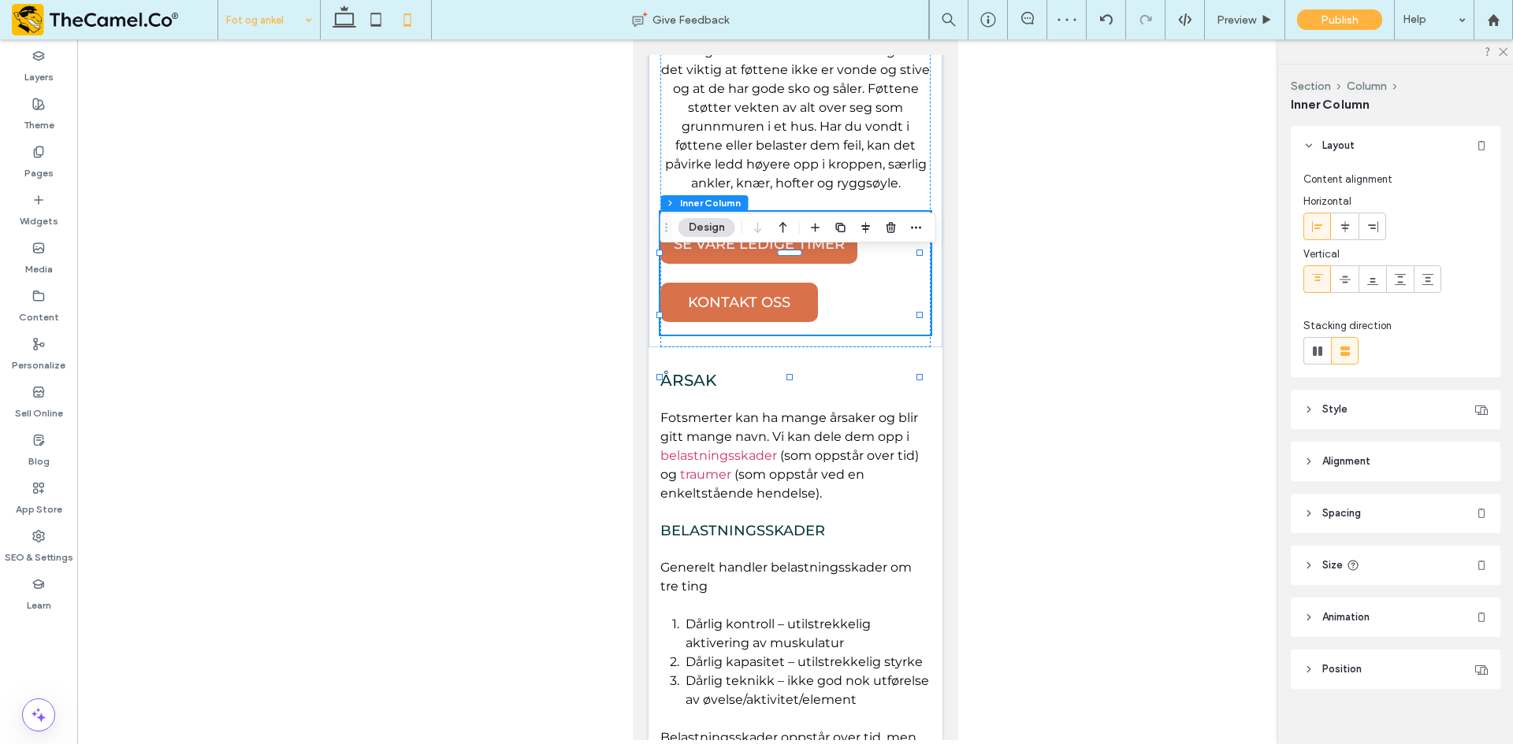
drag, startPoint x: 1340, startPoint y: 225, endPoint x: 1313, endPoint y: 228, distance: 27.0
click at [1340, 227] on icon at bounding box center [1345, 227] width 13 height 13
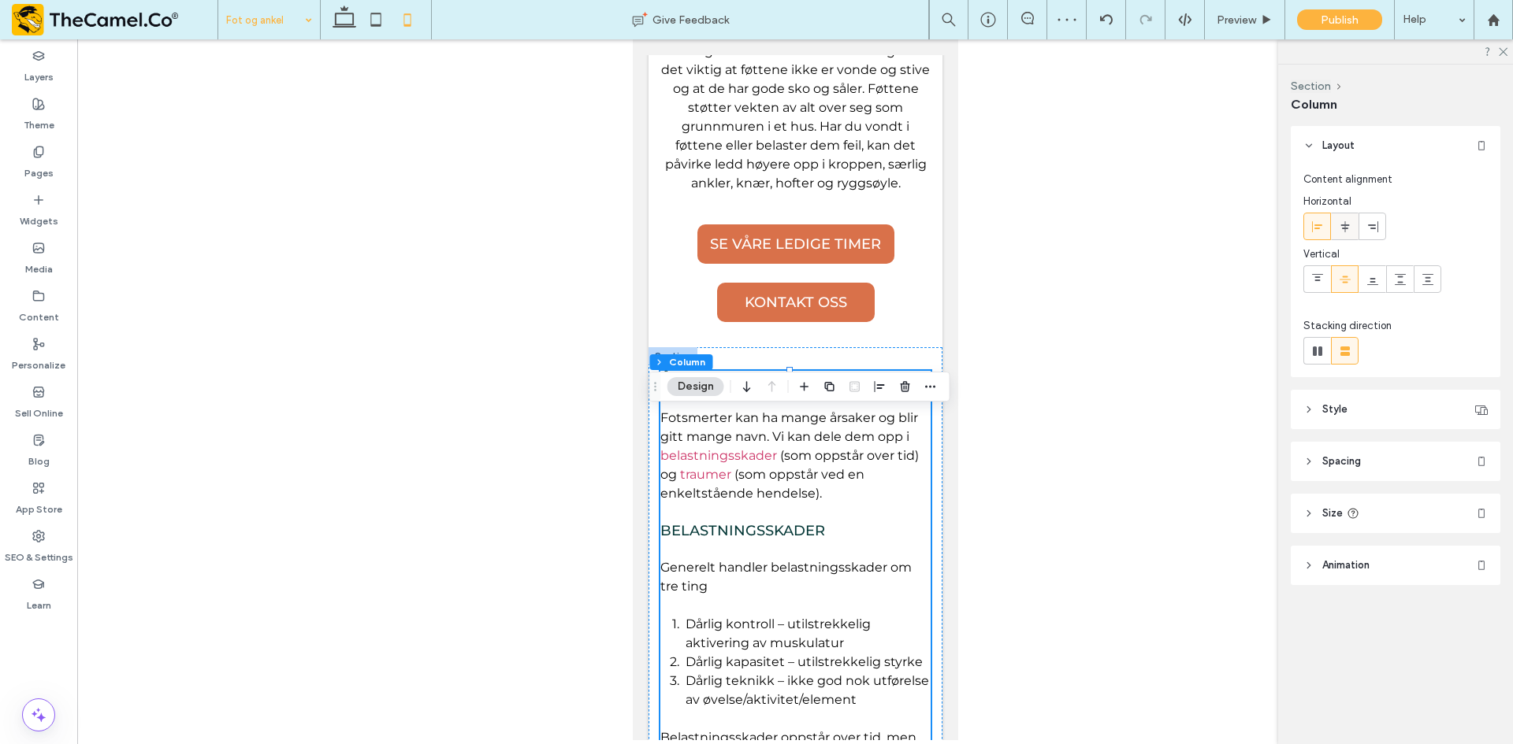
click at [1352, 225] on div at bounding box center [1344, 226] width 26 height 26
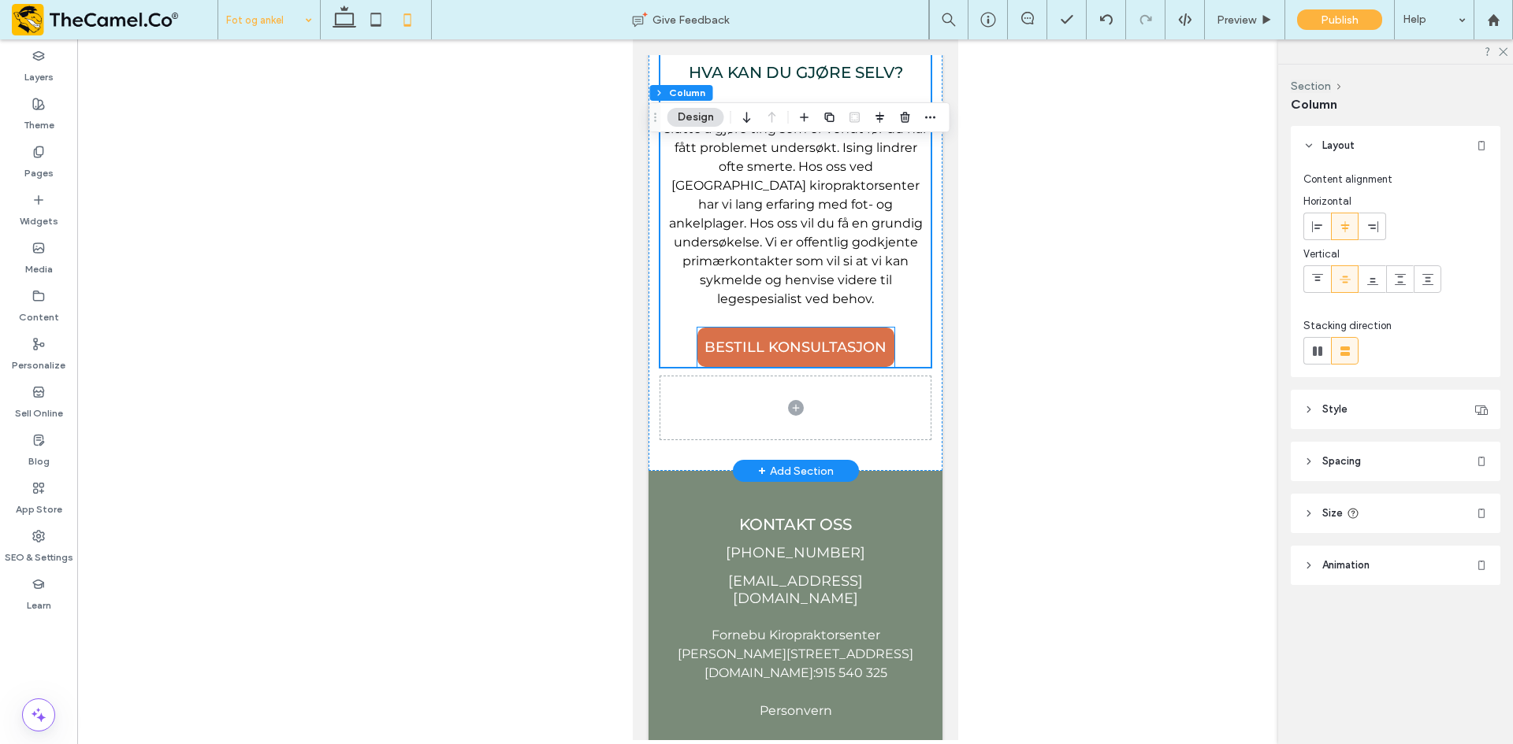
scroll to position [3939, 0]
click at [814, 439] on span at bounding box center [794, 407] width 270 height 63
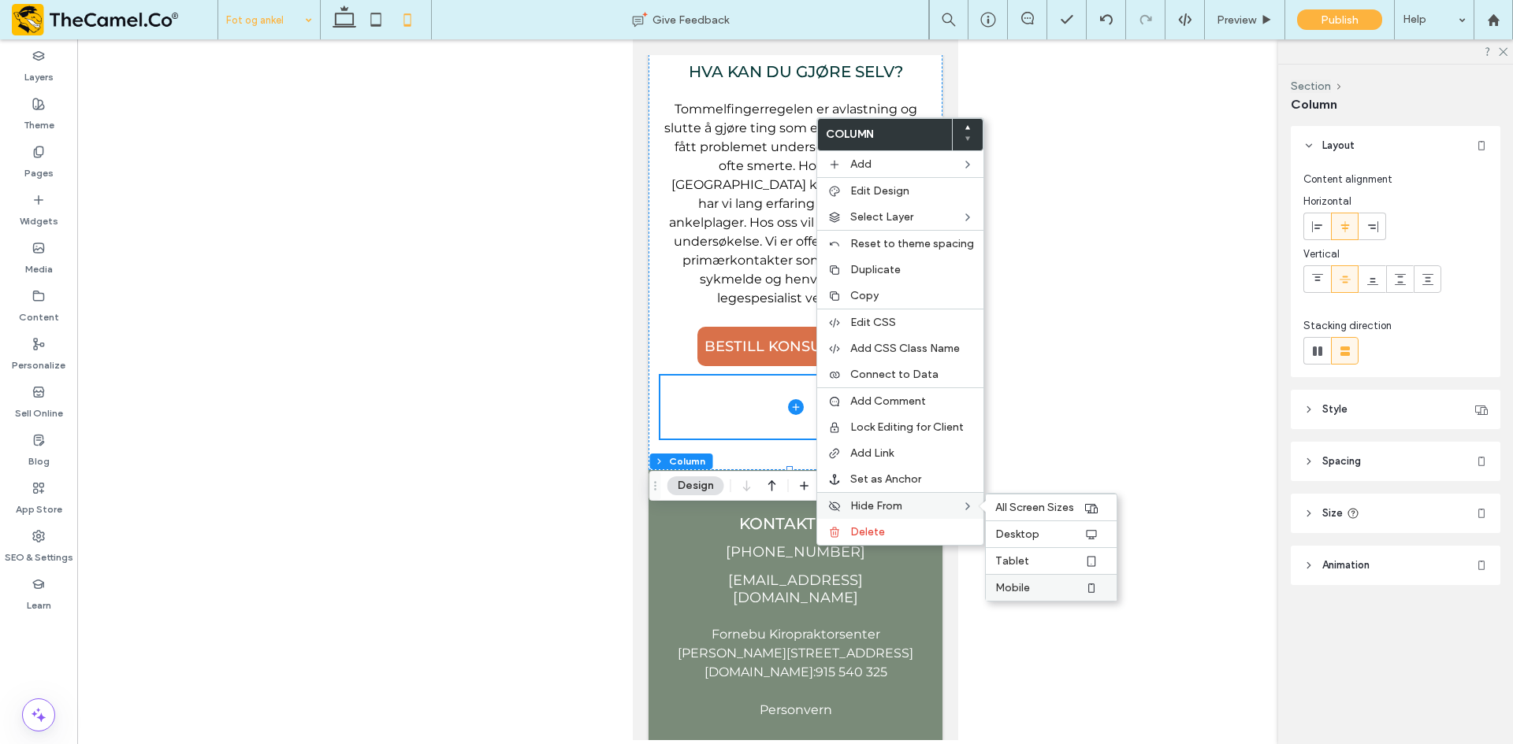
click at [1027, 583] on label "Mobile" at bounding box center [1039, 587] width 88 height 13
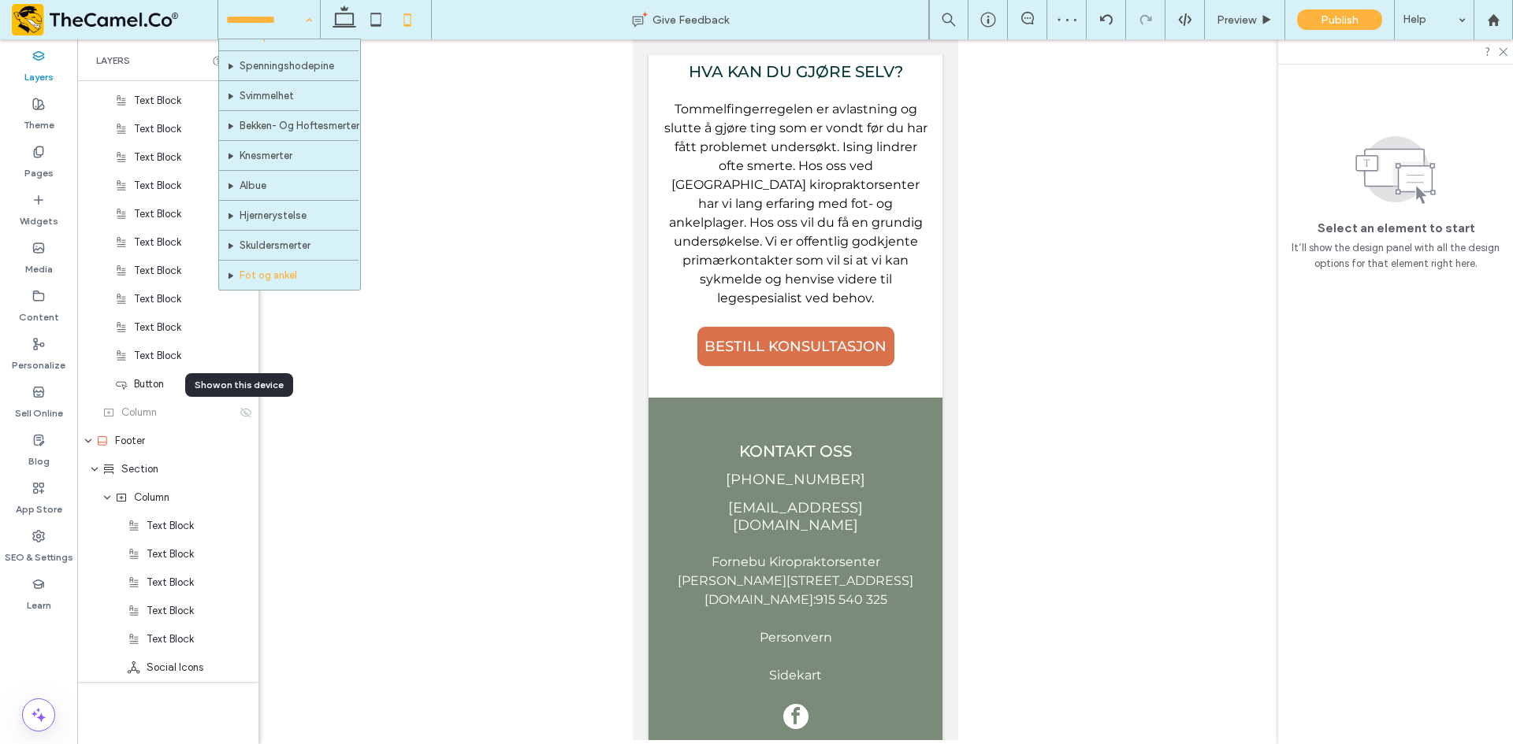
scroll to position [236, 0]
